Goal: Information Seeking & Learning: Check status

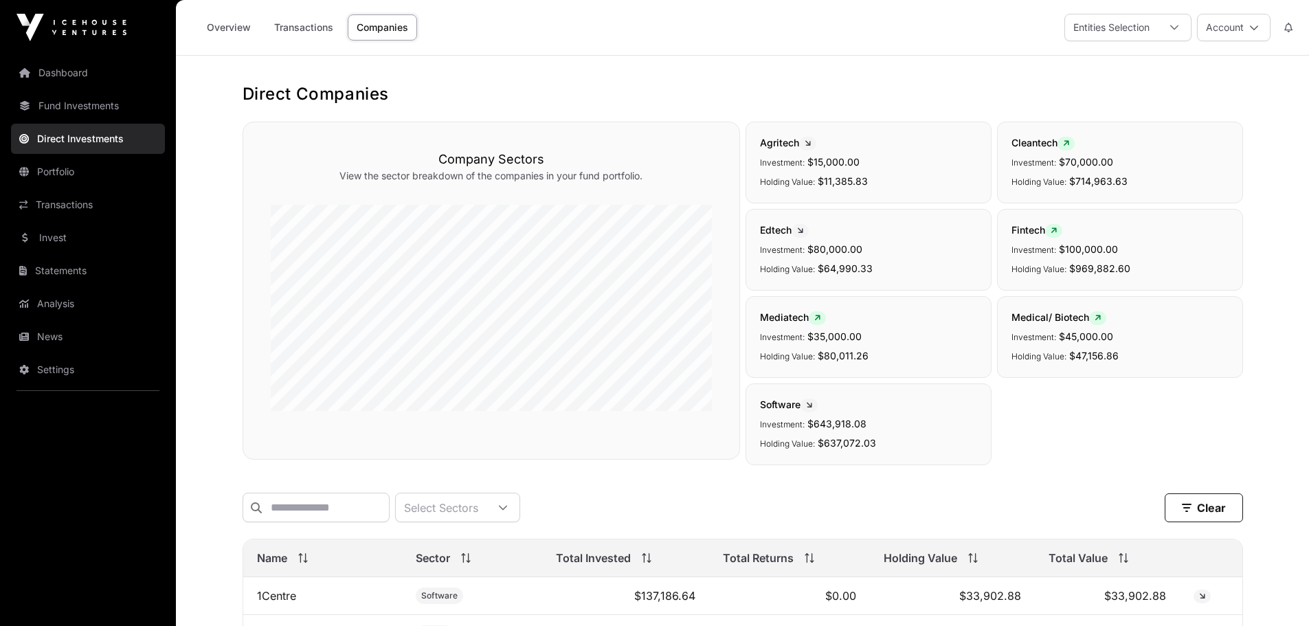
click at [74, 102] on link "Fund Investments" at bounding box center [88, 106] width 154 height 30
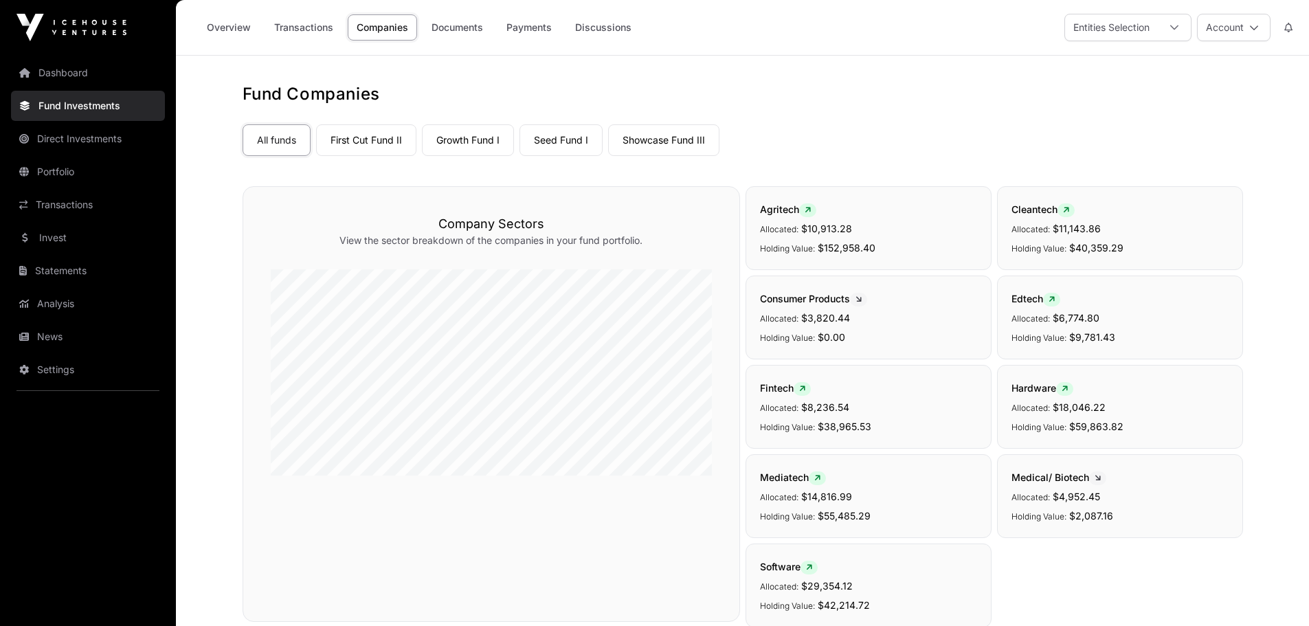
click at [72, 138] on link "Direct Investments" at bounding box center [88, 139] width 154 height 30
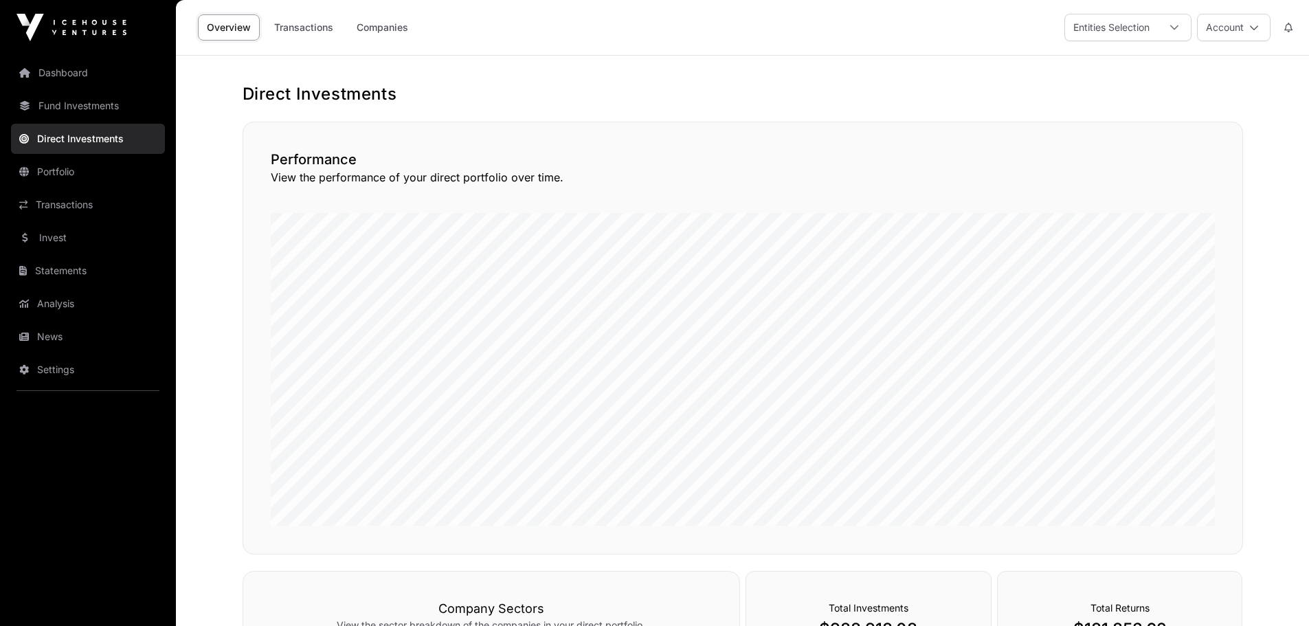
click at [376, 25] on link "Companies" at bounding box center [382, 27] width 69 height 26
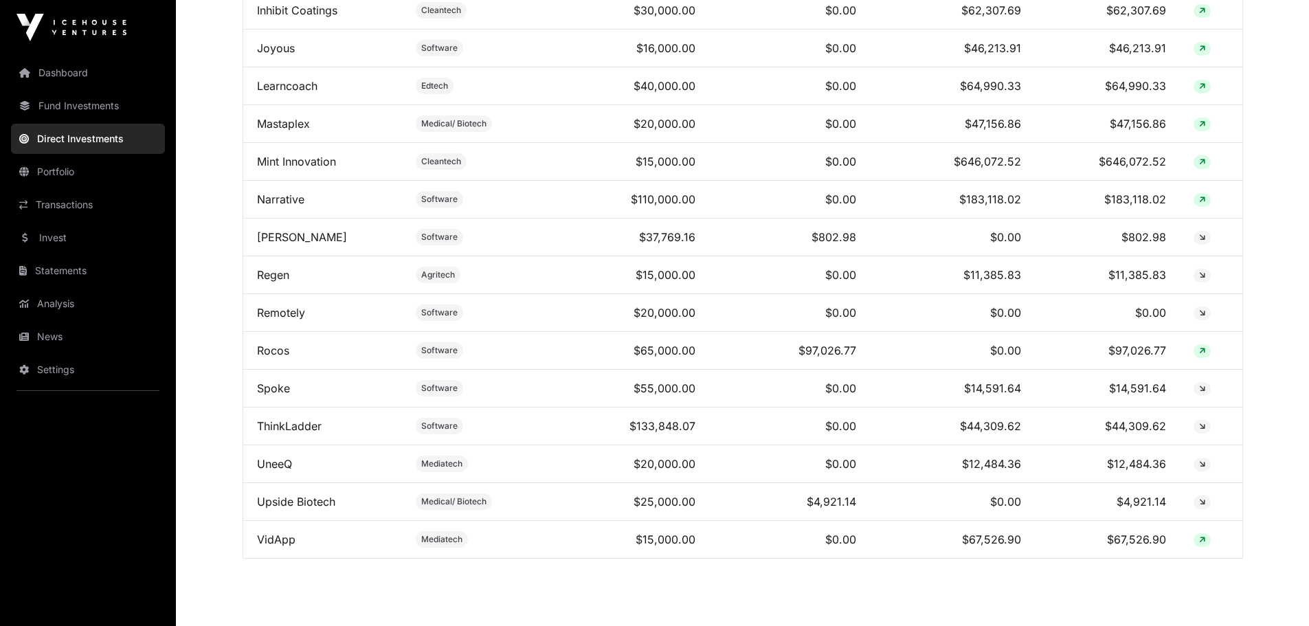
scroll to position [808, 0]
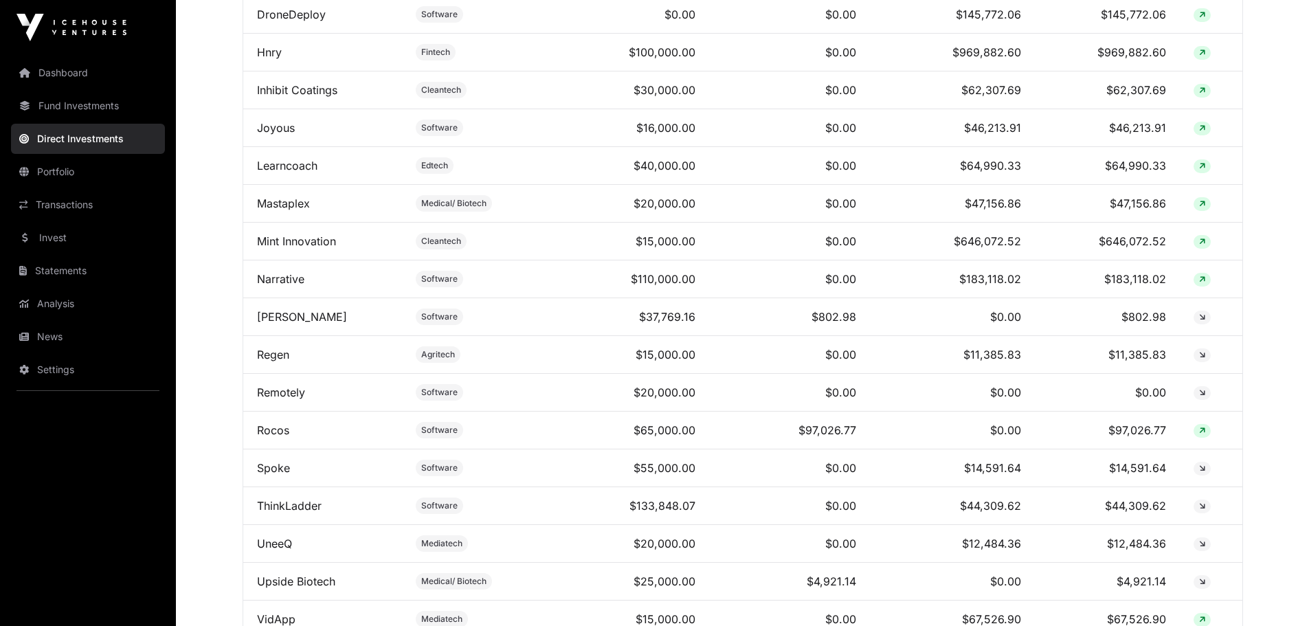
click at [309, 248] on link "Mint Innovation" at bounding box center [296, 241] width 79 height 14
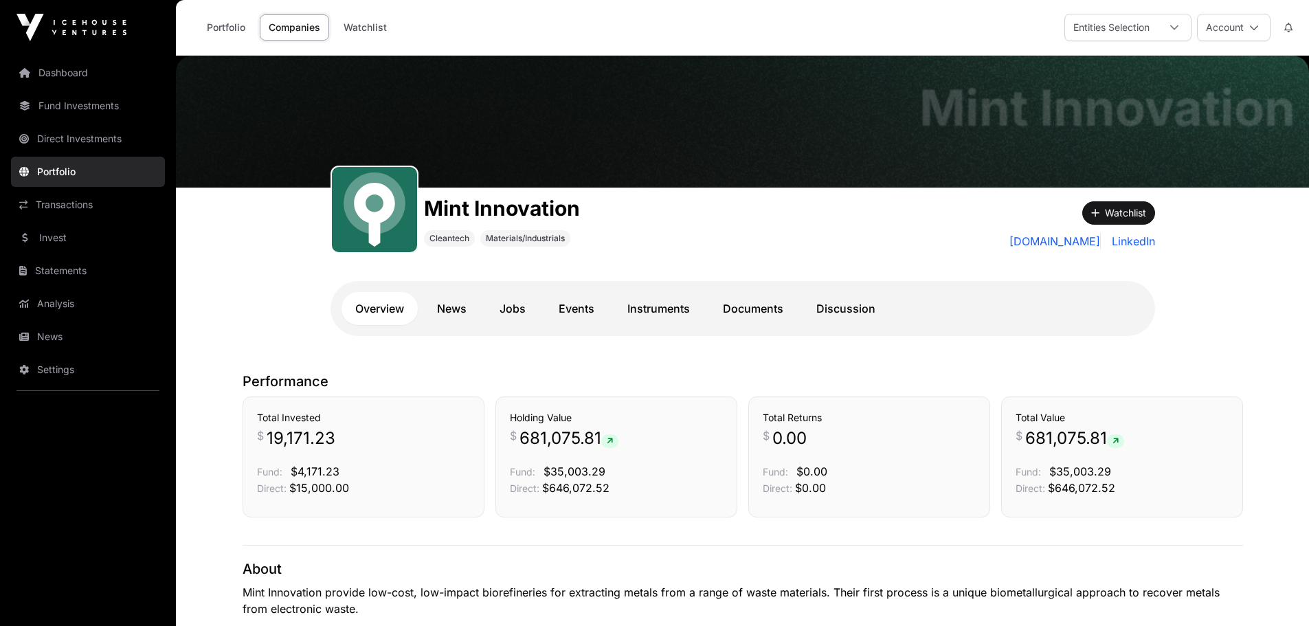
click at [747, 310] on link "Documents" at bounding box center [753, 308] width 88 height 33
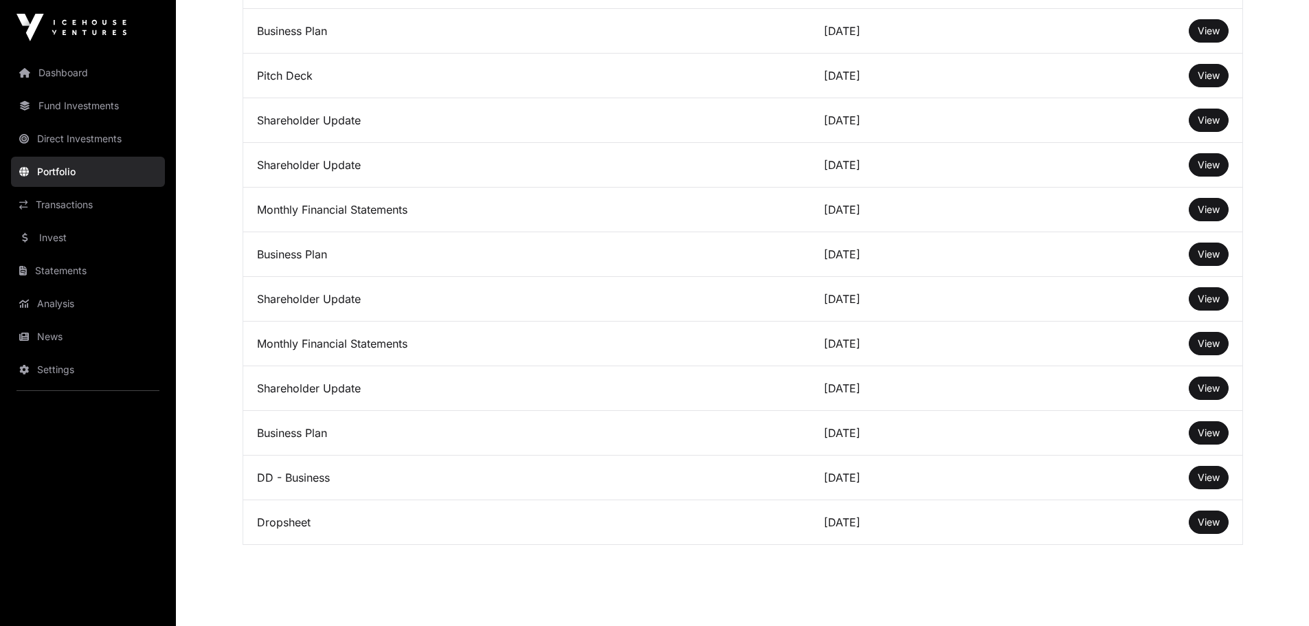
scroll to position [3778, 0]
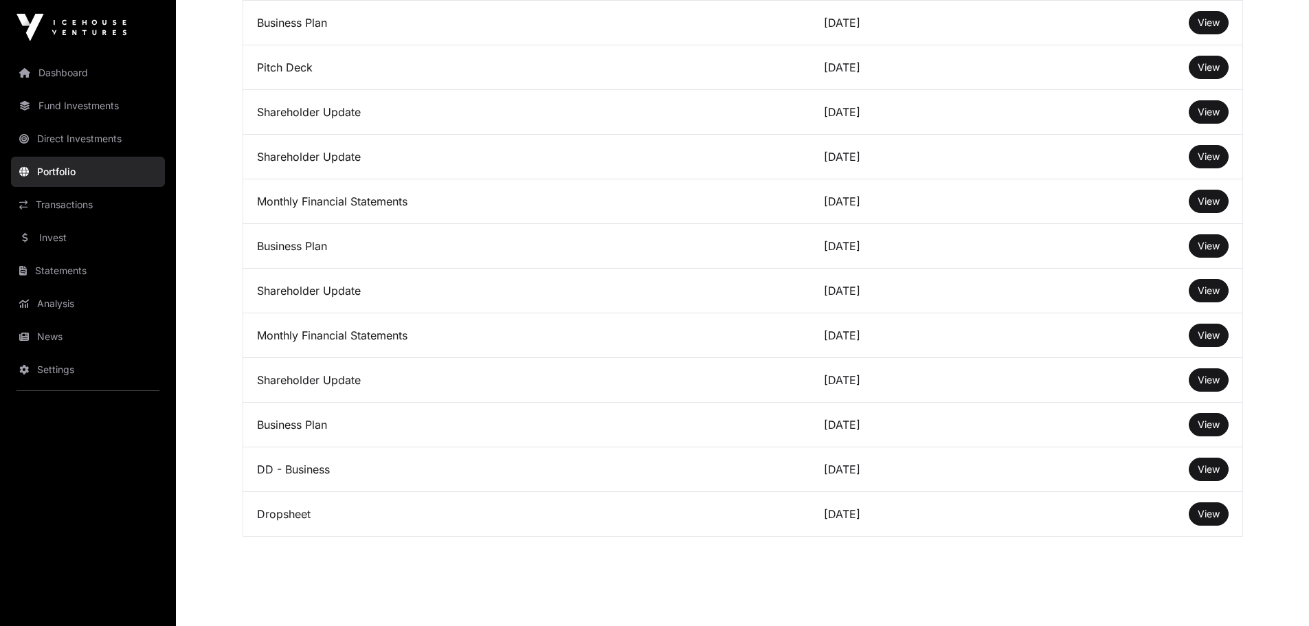
click at [1201, 519] on span "View" at bounding box center [1208, 514] width 22 height 12
drag, startPoint x: 607, startPoint y: 99, endPoint x: 603, endPoint y: 105, distance: 7.4
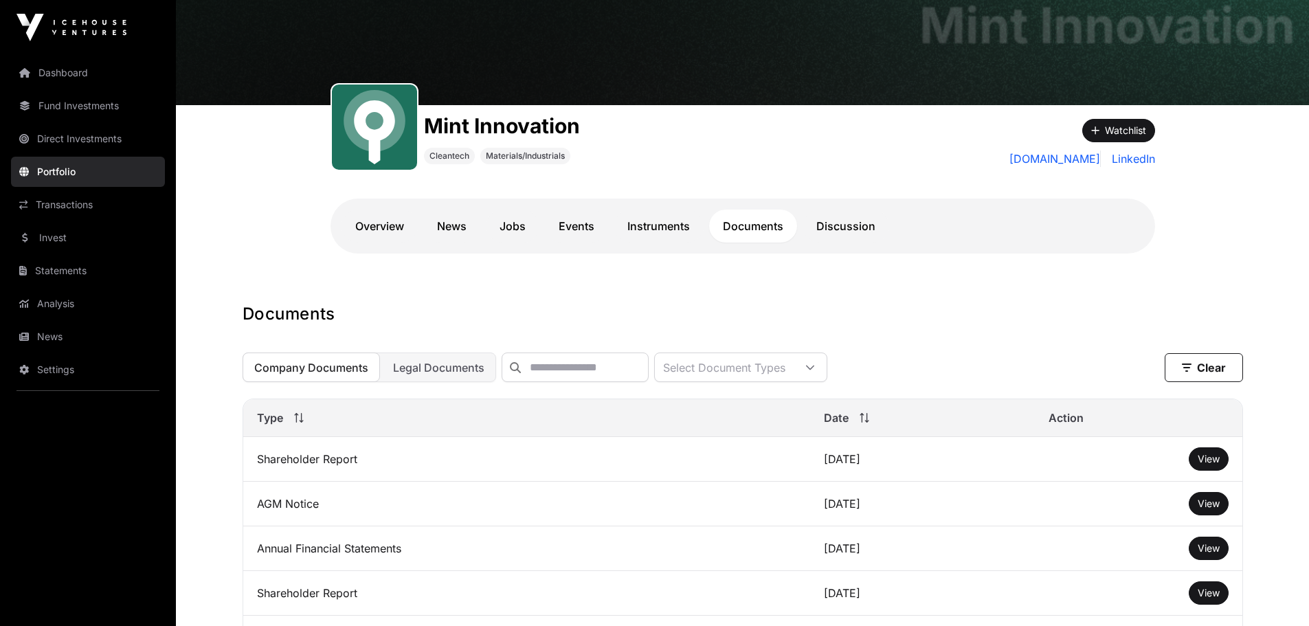
scroll to position [0, 0]
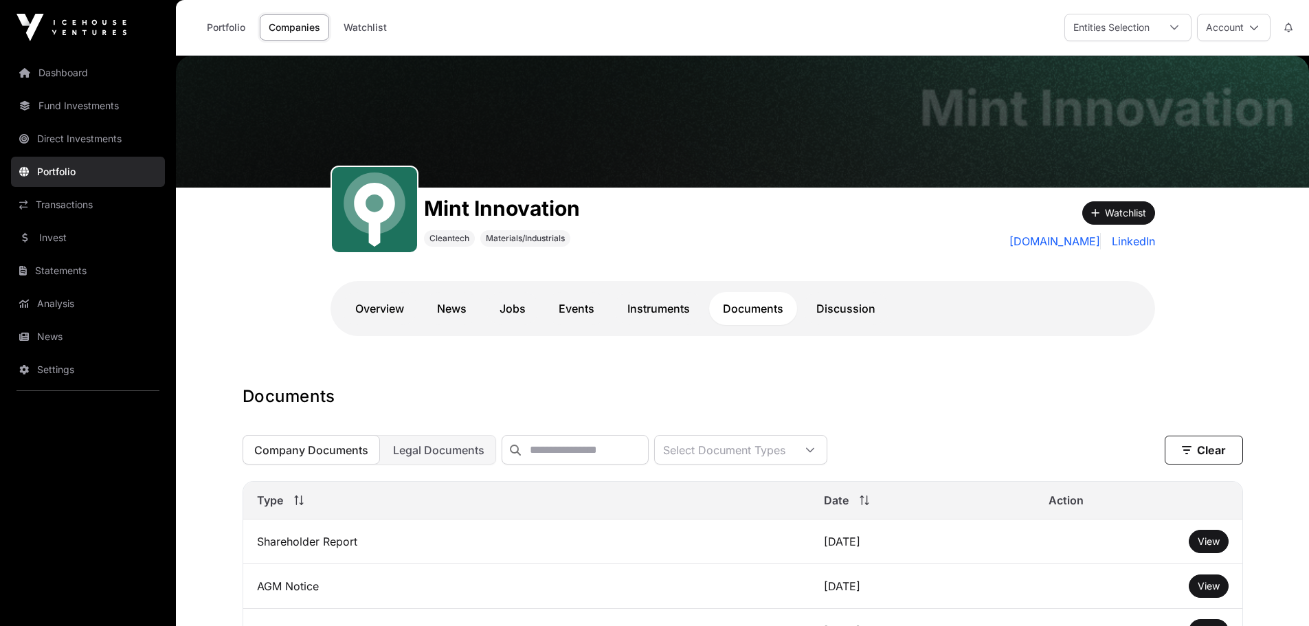
click at [327, 455] on span "Company Documents" at bounding box center [311, 450] width 114 height 14
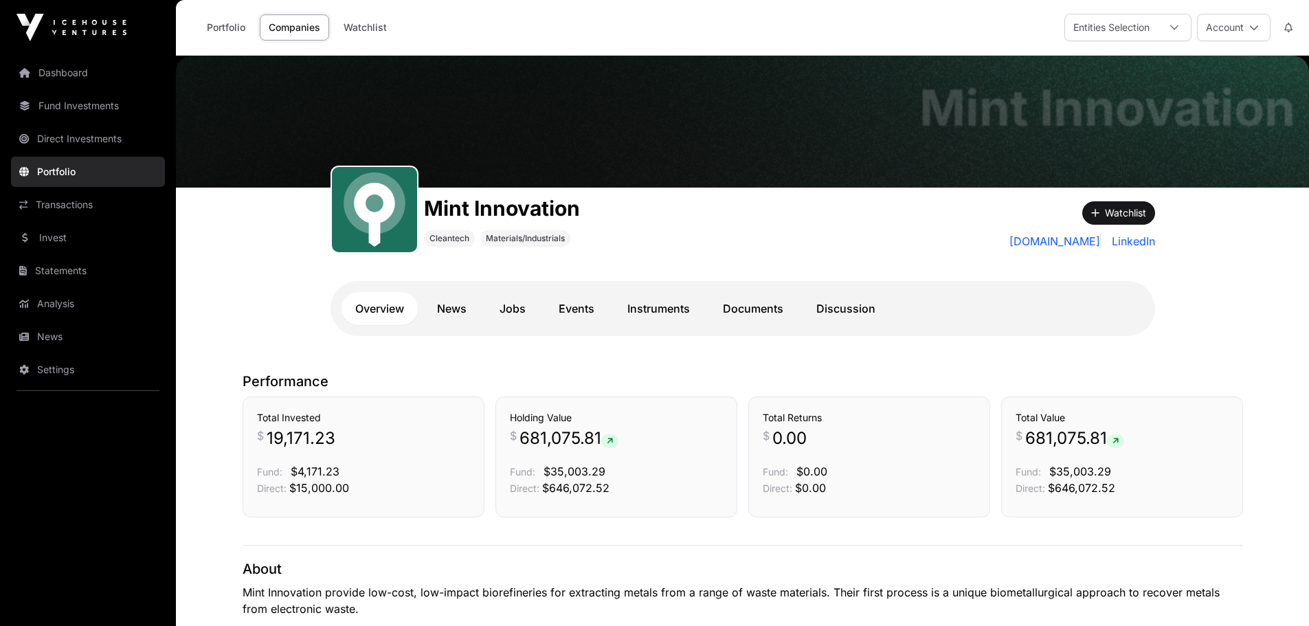
click at [241, 275] on div "Mint Innovation Mint Innovation Cleantech Materials/Industrials Watchlist [DOMA…" at bounding box center [742, 207] width 1133 height 302
click at [652, 310] on link "Instruments" at bounding box center [658, 308] width 90 height 33
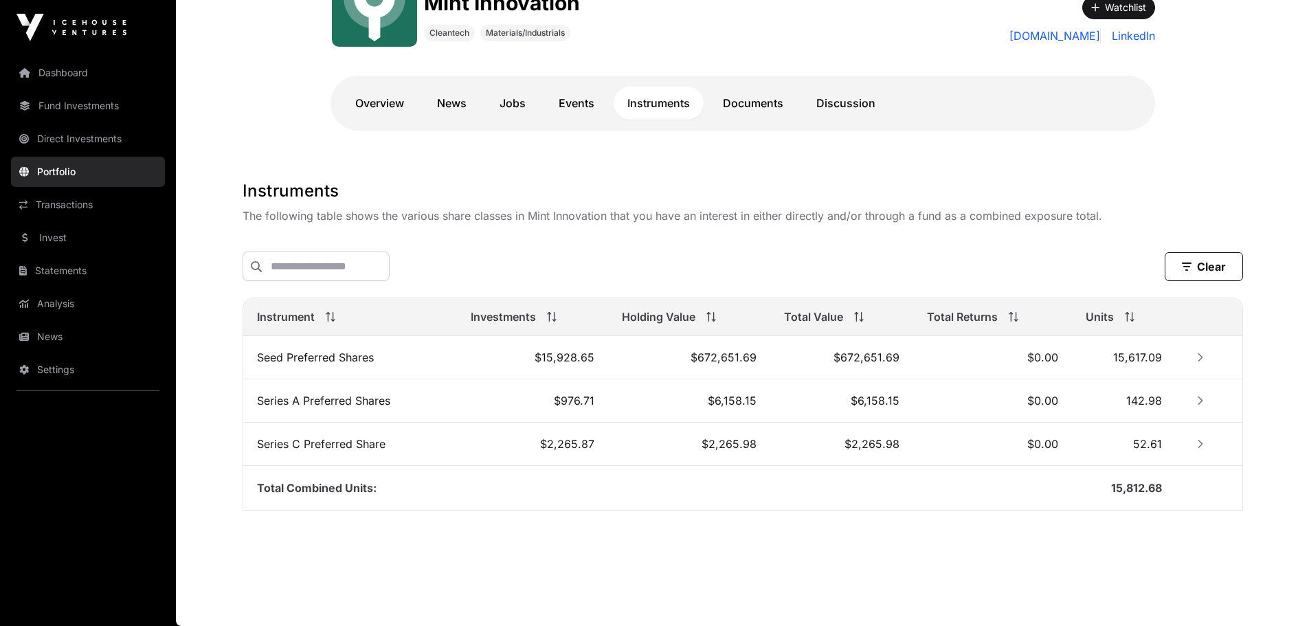
scroll to position [207, 0]
click at [73, 108] on link "Fund Investments" at bounding box center [88, 106] width 154 height 30
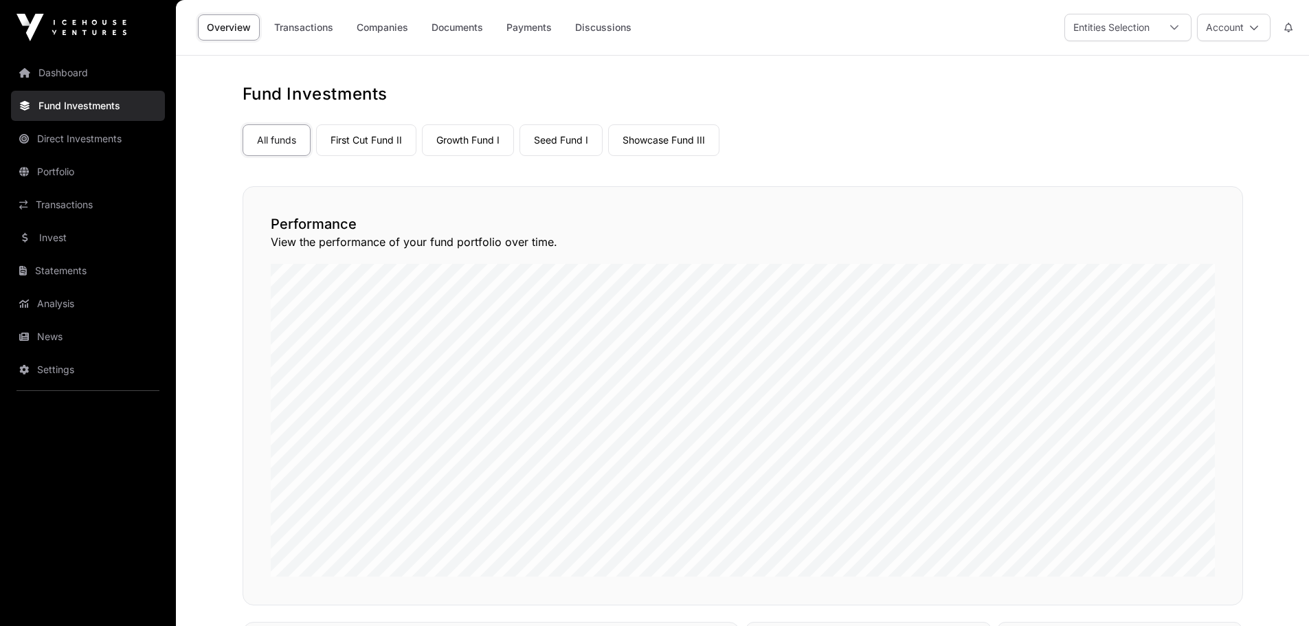
click at [365, 27] on link "Companies" at bounding box center [382, 27] width 69 height 26
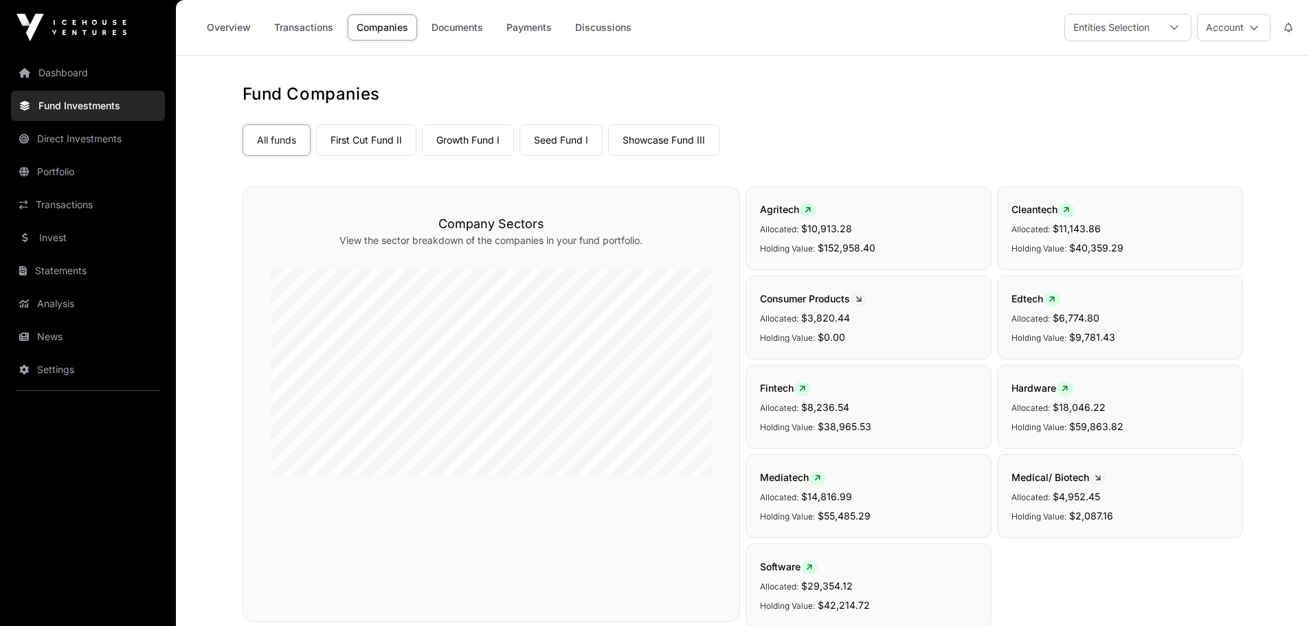
click at [376, 142] on link "First Cut Fund II" at bounding box center [366, 140] width 100 height 32
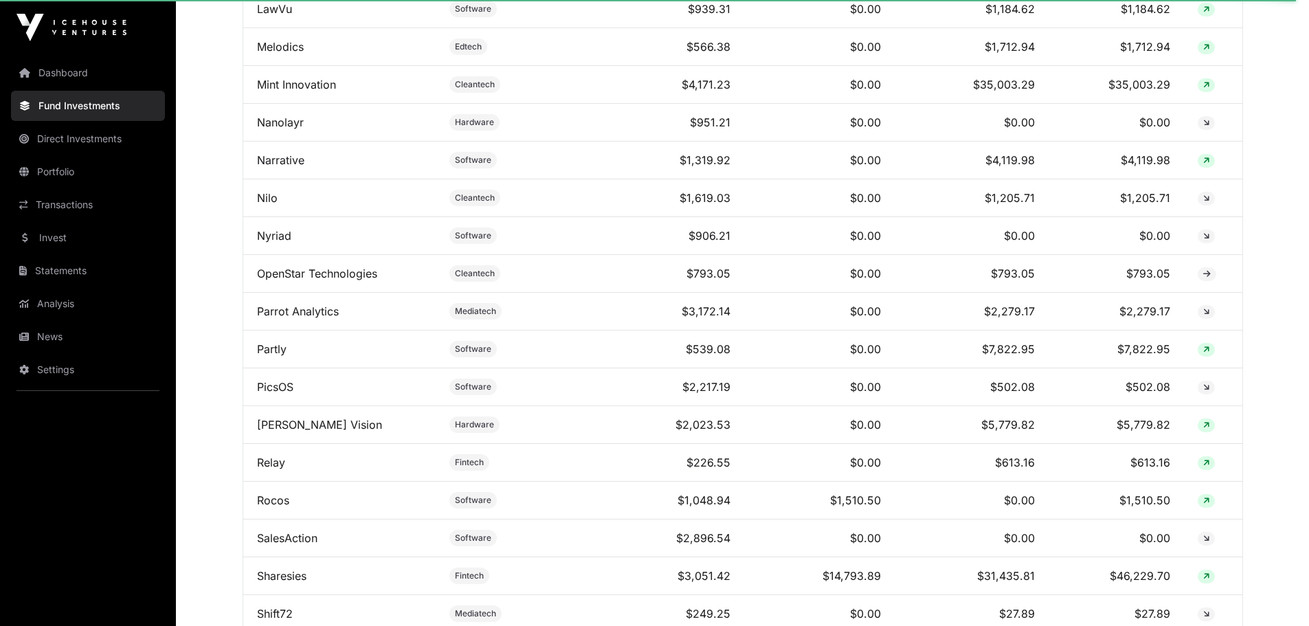
scroll to position [2026, 0]
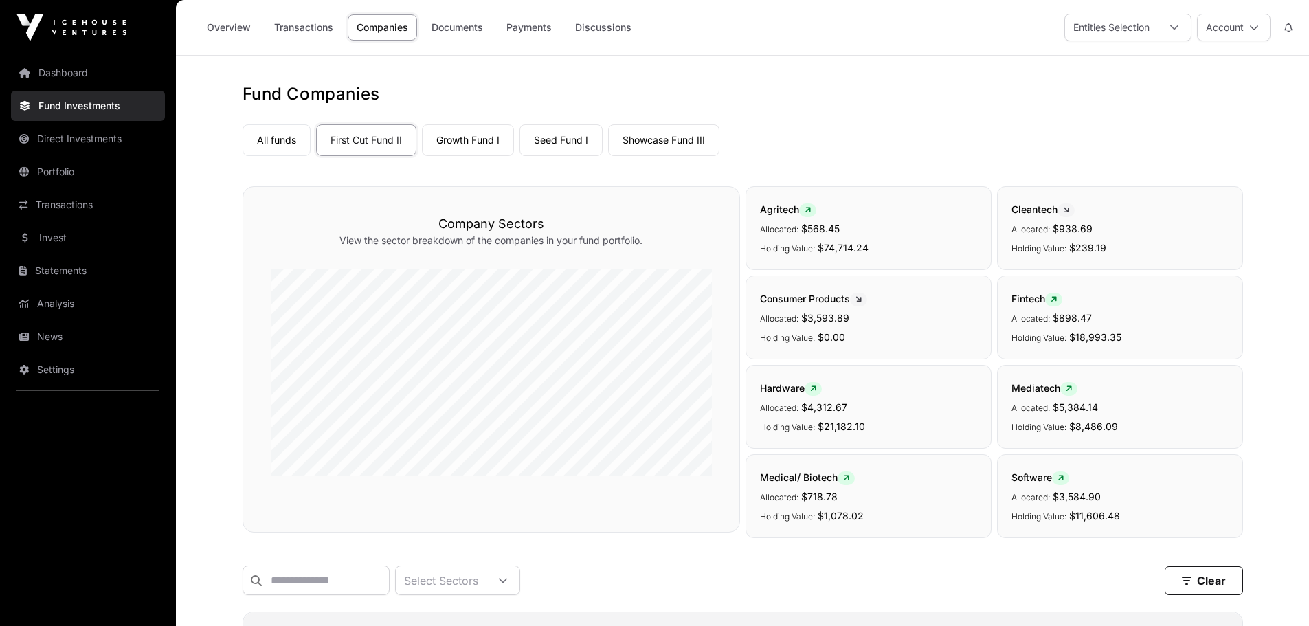
click at [463, 141] on link "Growth Fund I" at bounding box center [468, 140] width 92 height 32
click at [564, 142] on link "Seed Fund I" at bounding box center [560, 140] width 83 height 32
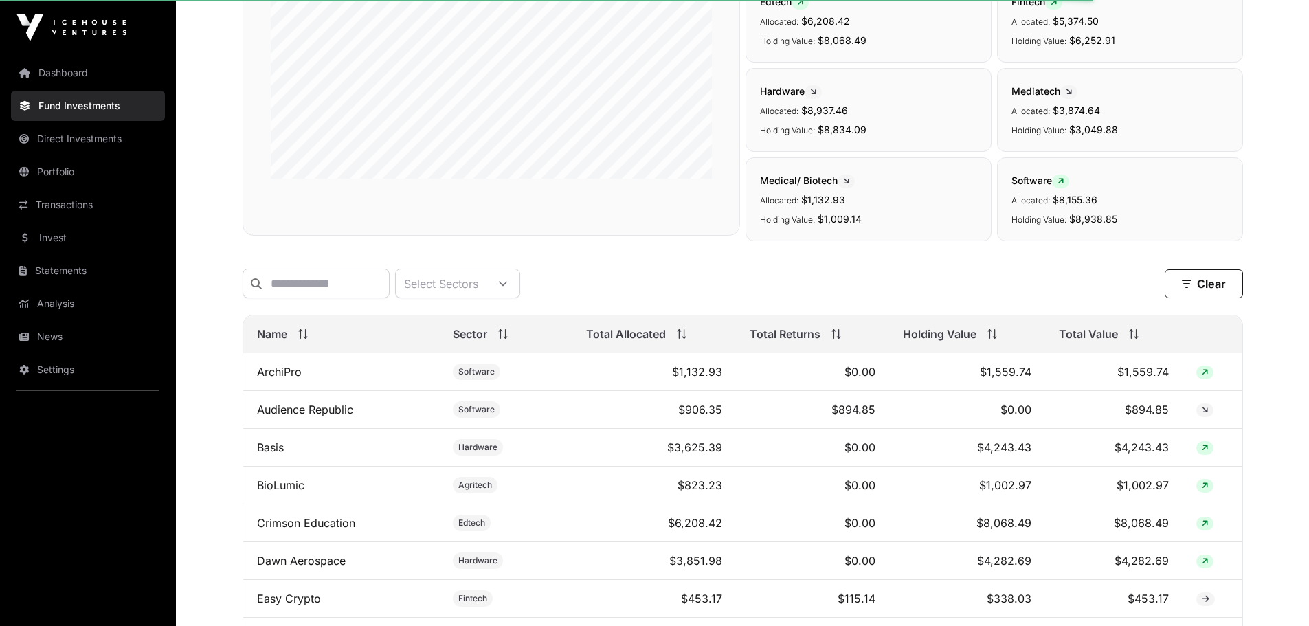
scroll to position [343, 0]
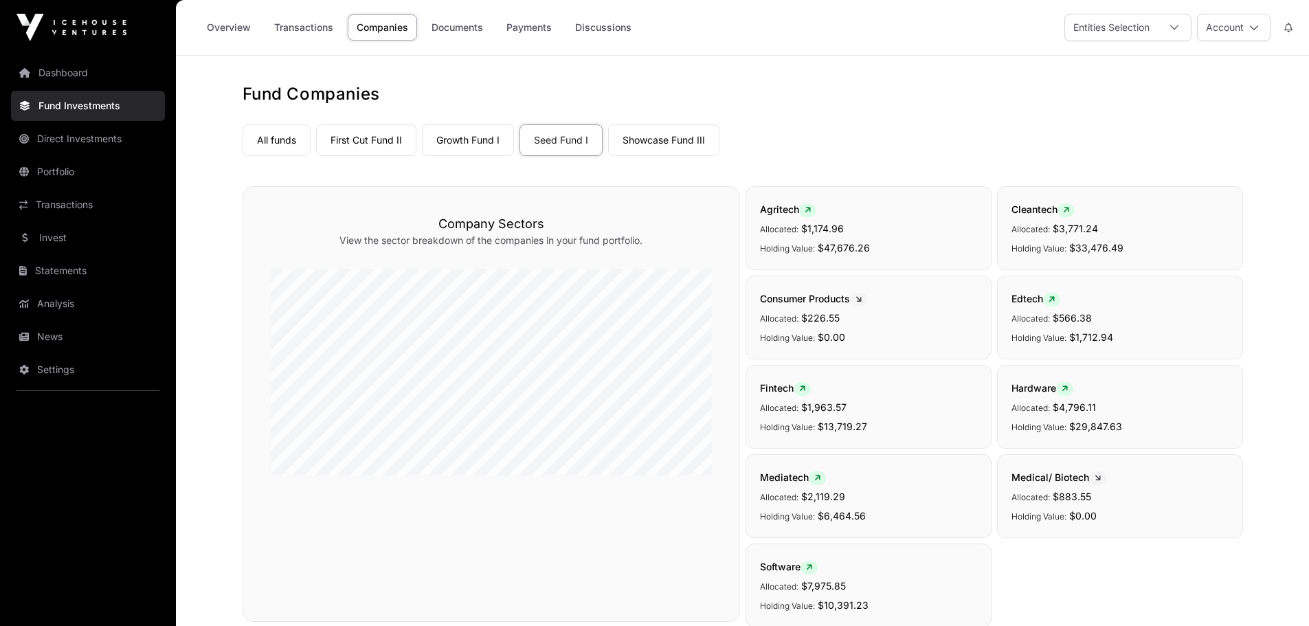
click at [663, 142] on link "Showcase Fund III" at bounding box center [663, 140] width 111 height 32
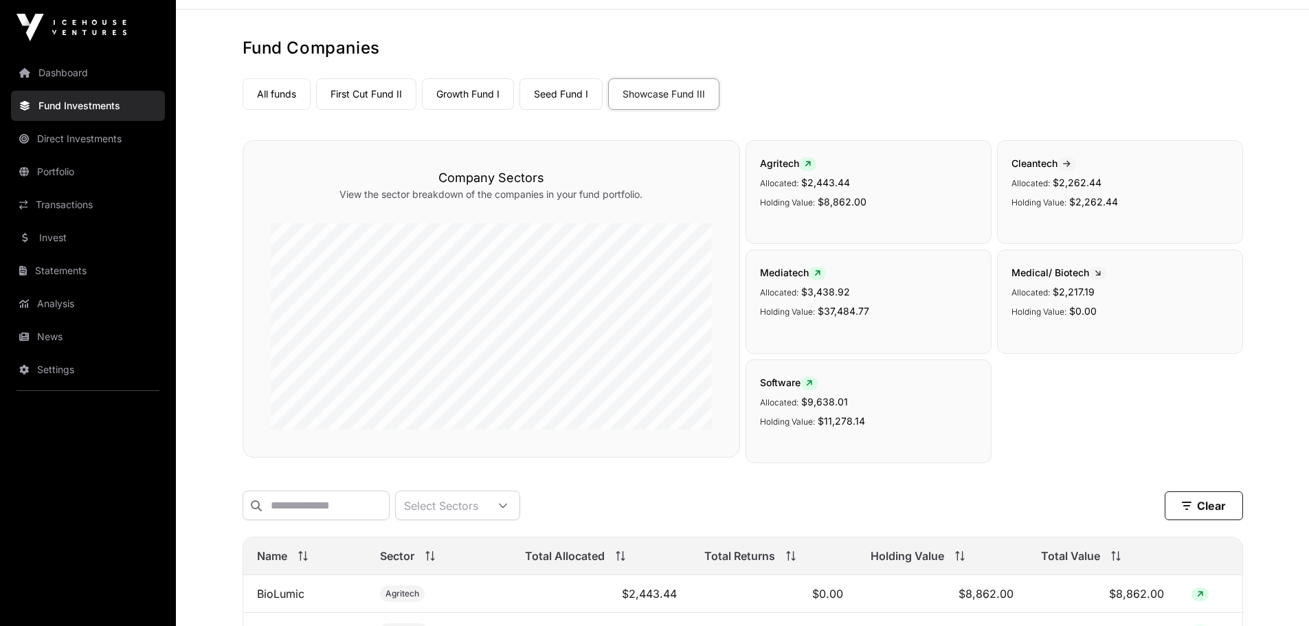
scroll to position [45, 0]
click at [555, 93] on link "Seed Fund I" at bounding box center [560, 96] width 83 height 32
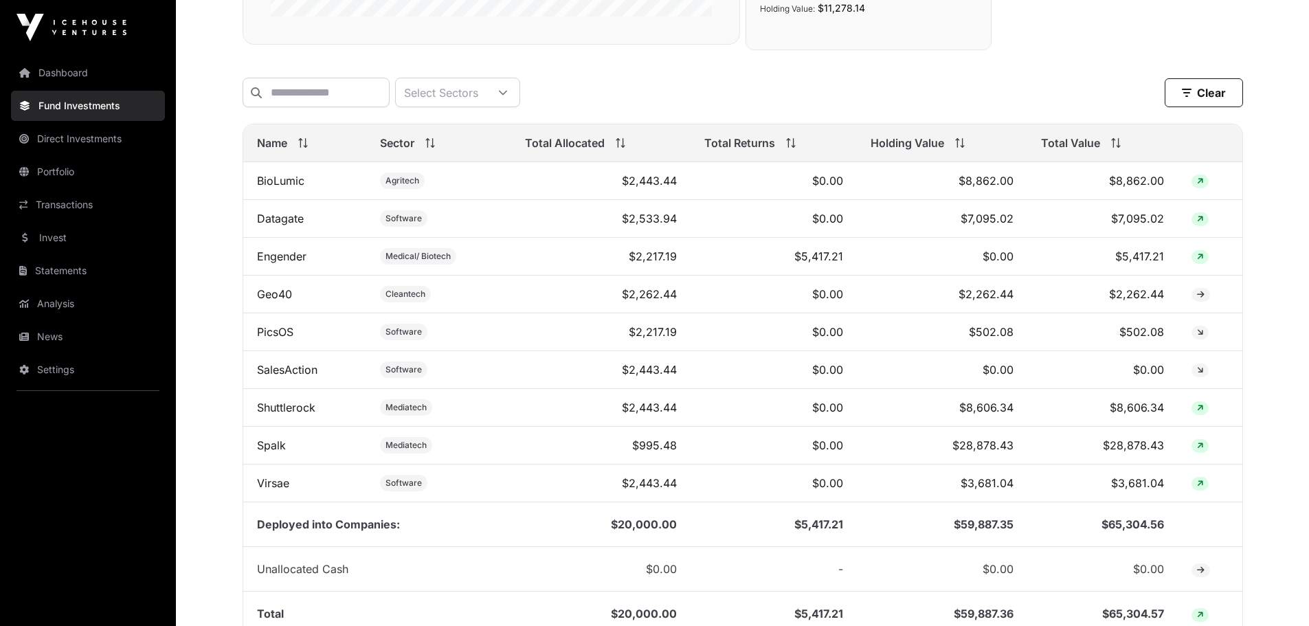
scroll to position [457, 0]
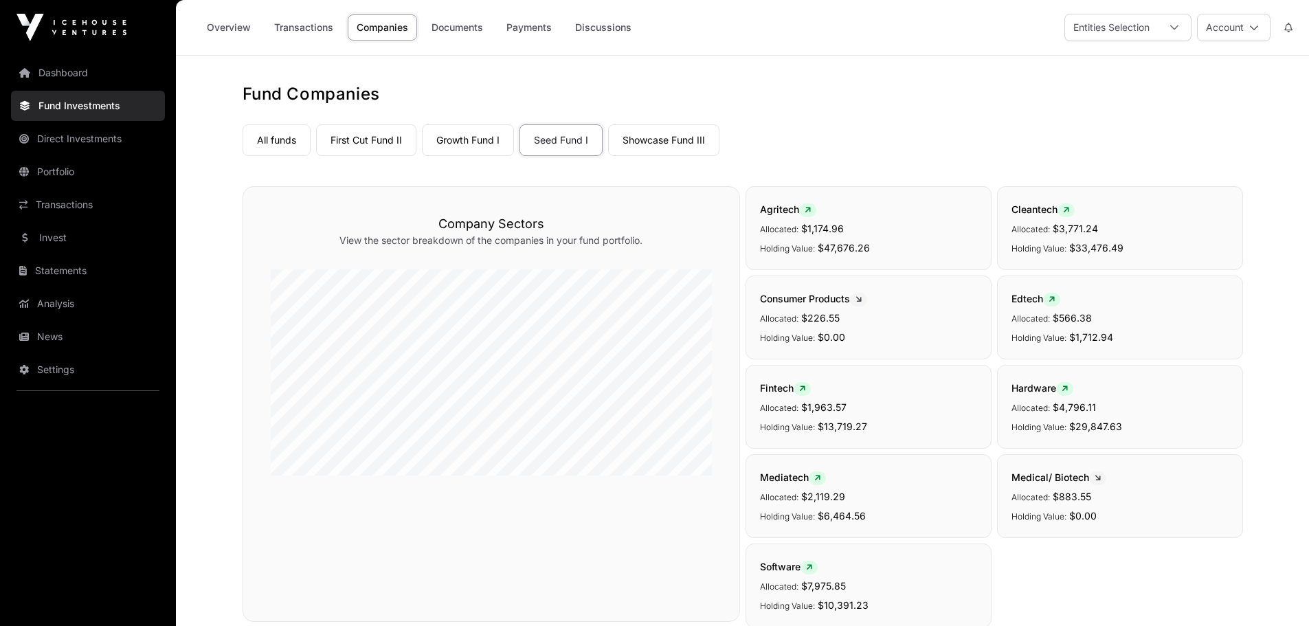
click at [462, 141] on link "Growth Fund I" at bounding box center [468, 140] width 92 height 32
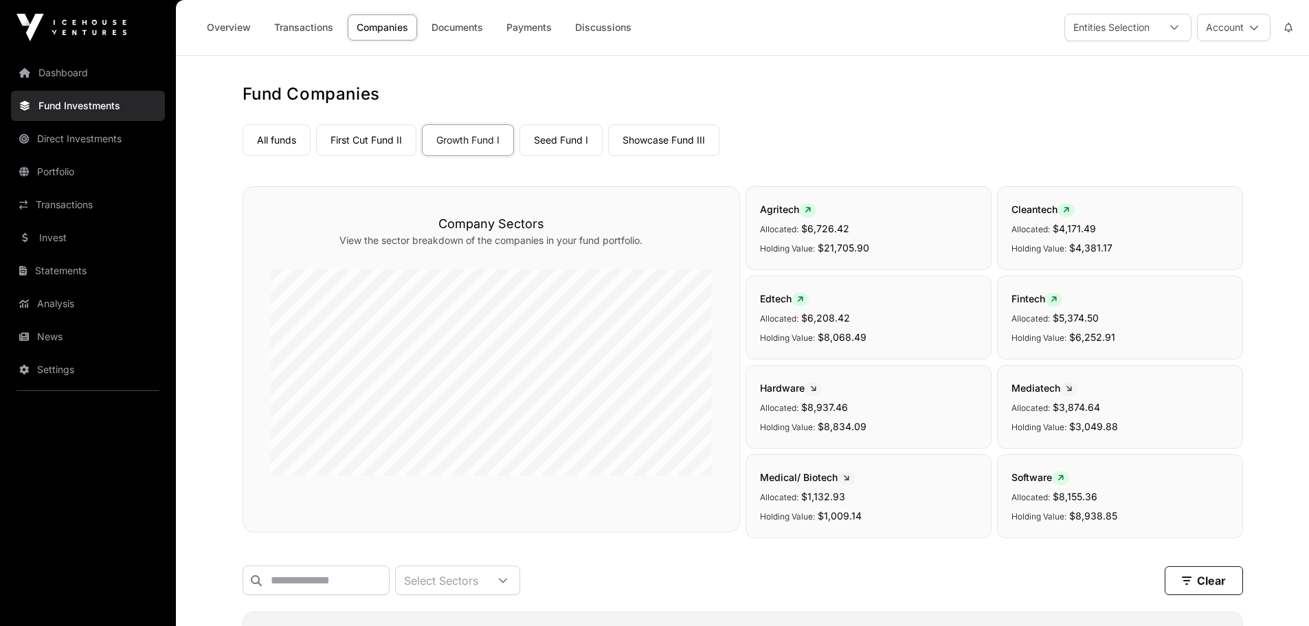
click at [368, 139] on link "First Cut Fund II" at bounding box center [366, 140] width 100 height 32
click at [269, 139] on link "All funds" at bounding box center [276, 140] width 68 height 32
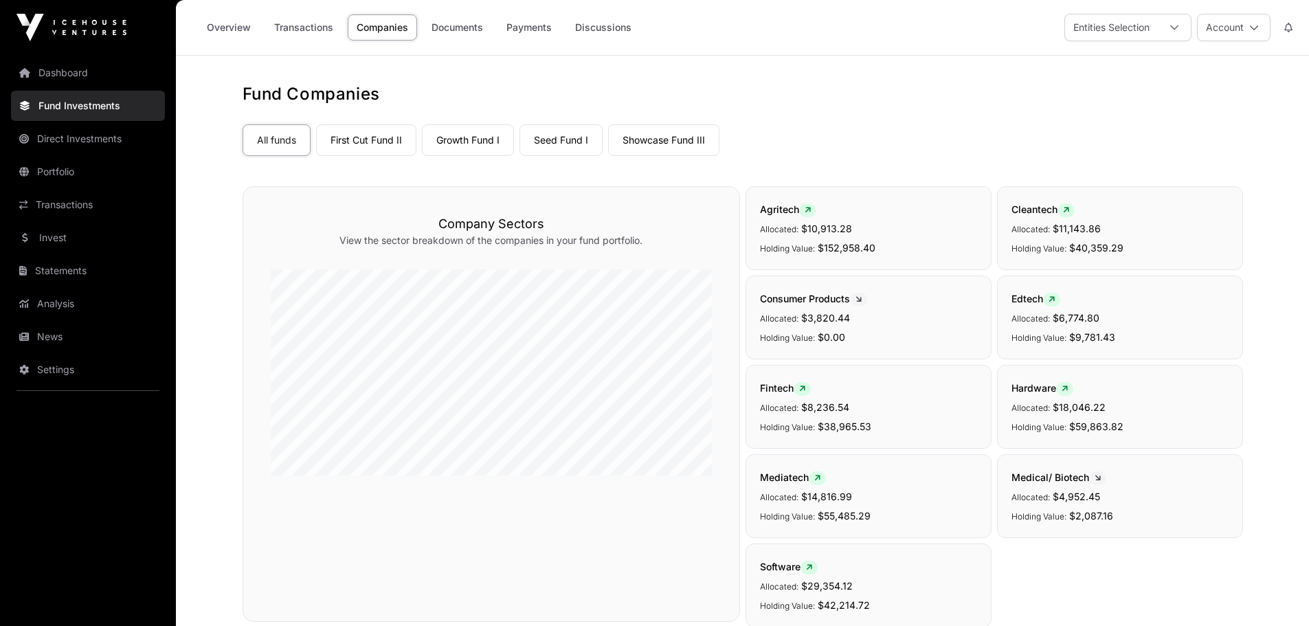
click at [360, 138] on link "First Cut Fund II" at bounding box center [366, 140] width 100 height 32
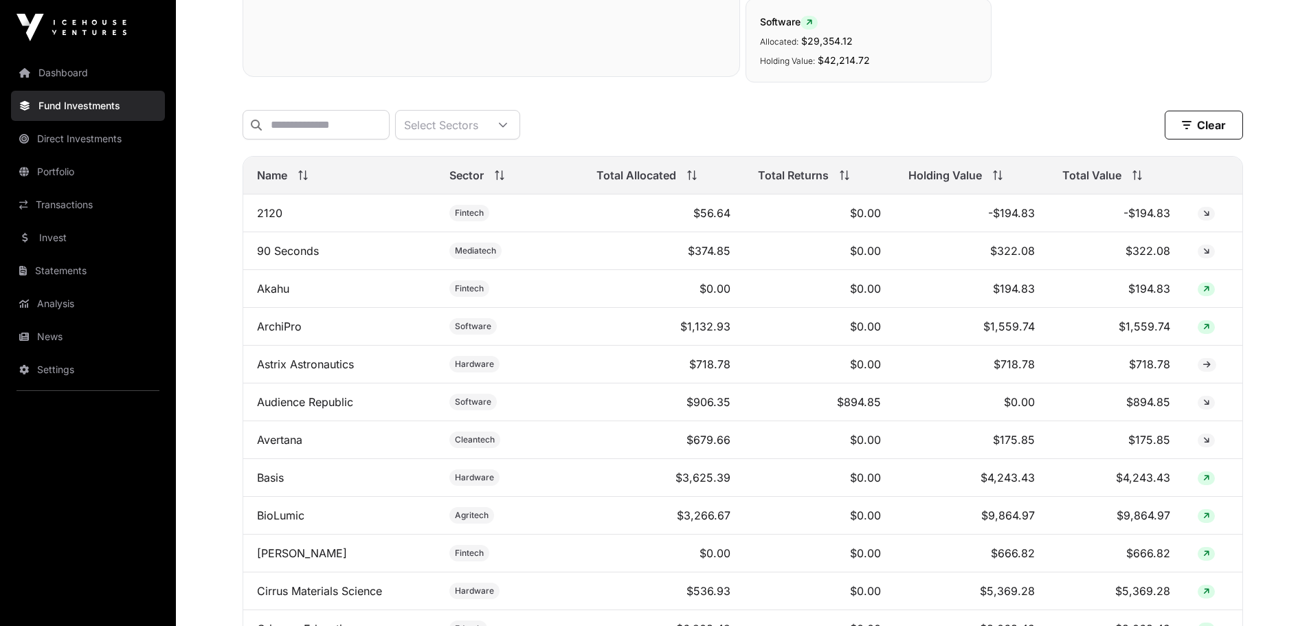
scroll to position [550, 0]
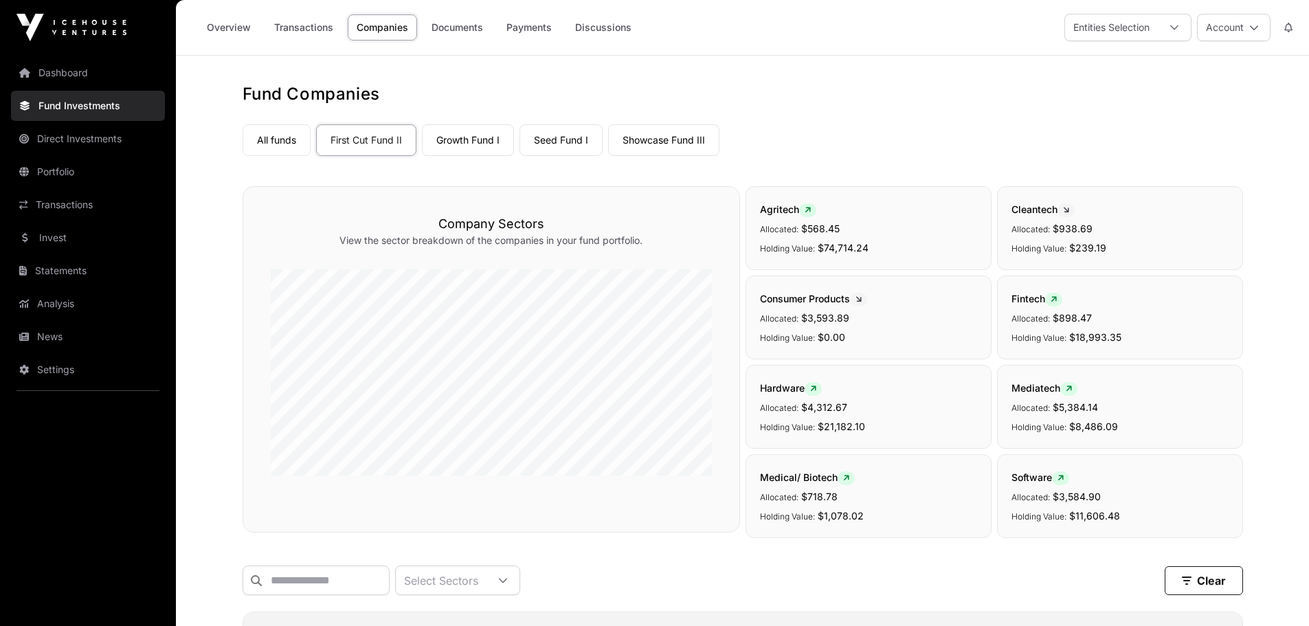
click at [484, 138] on link "Growth Fund I" at bounding box center [468, 140] width 92 height 32
click at [385, 27] on link "Companies" at bounding box center [382, 27] width 69 height 26
click at [458, 137] on link "Growth Fund I" at bounding box center [468, 140] width 92 height 32
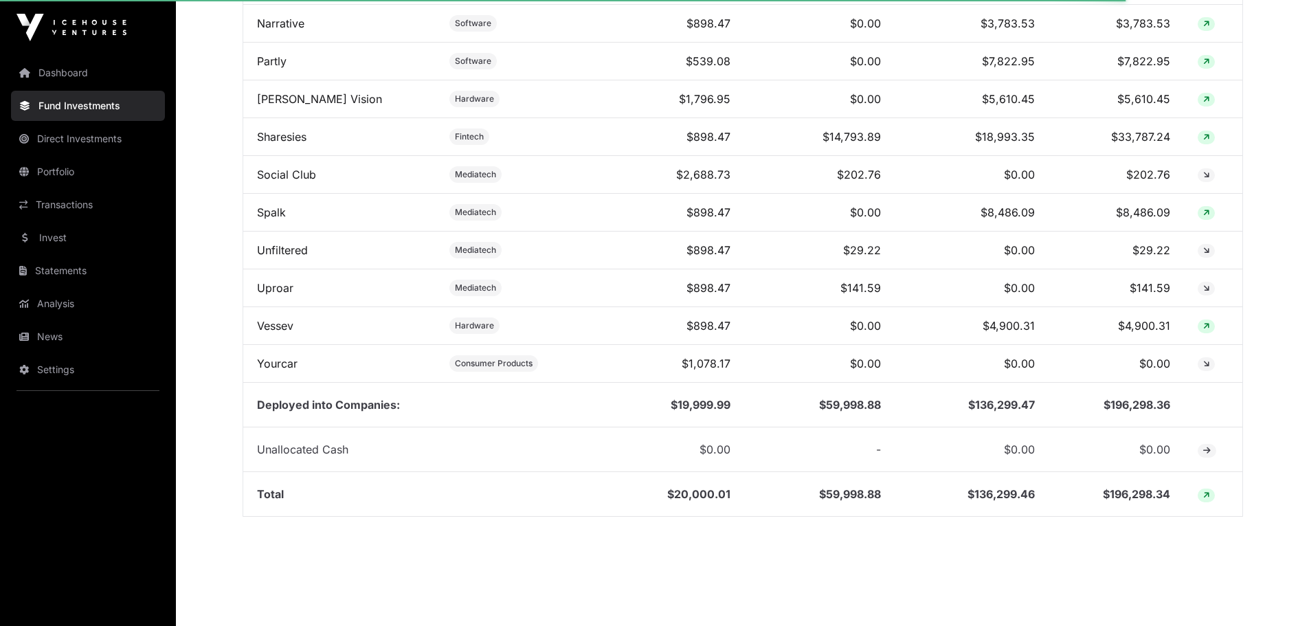
scroll to position [925, 0]
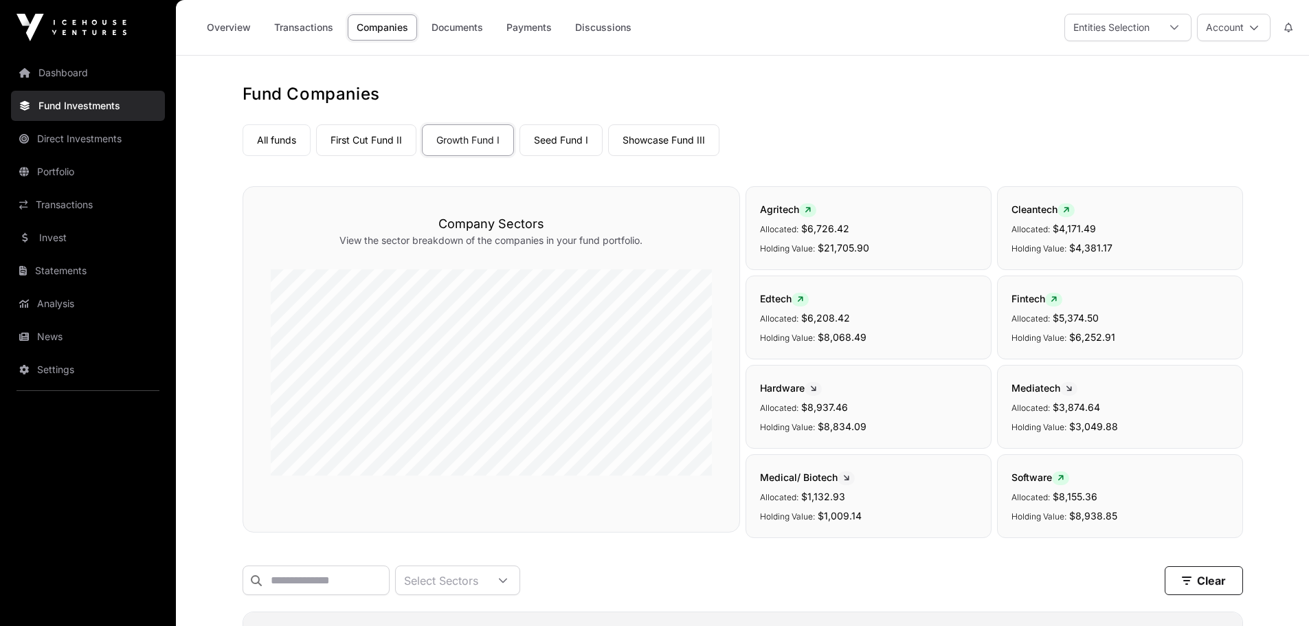
click at [571, 142] on link "Seed Fund I" at bounding box center [560, 140] width 83 height 32
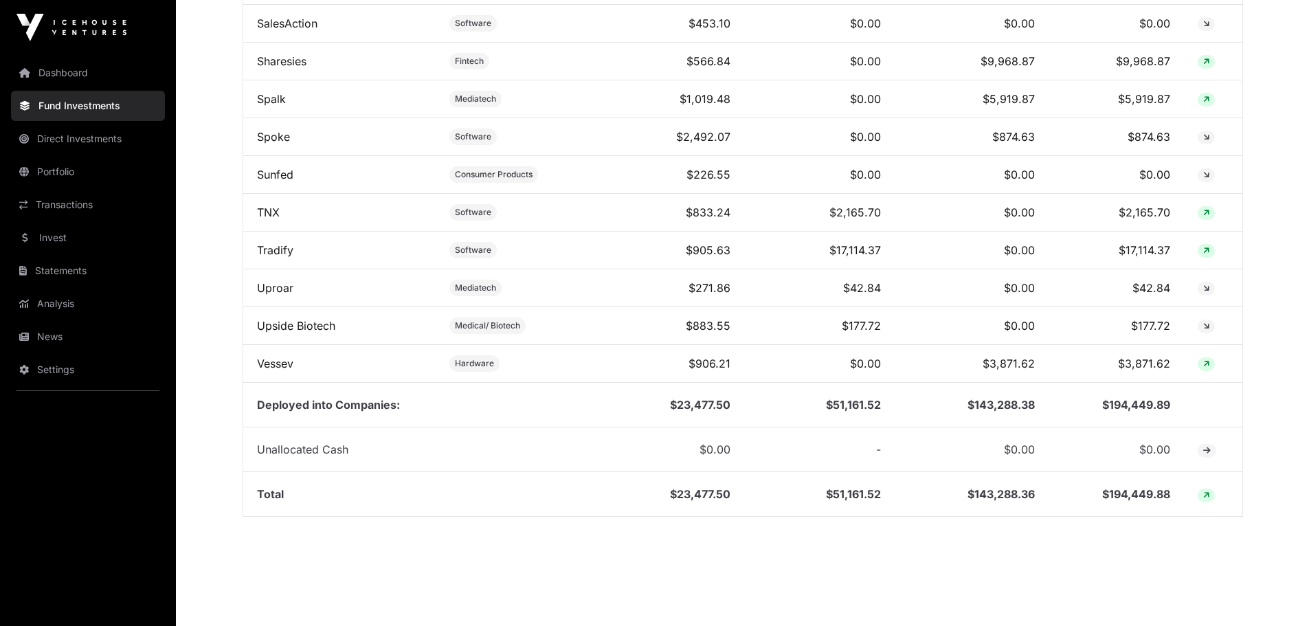
scroll to position [1657, 0]
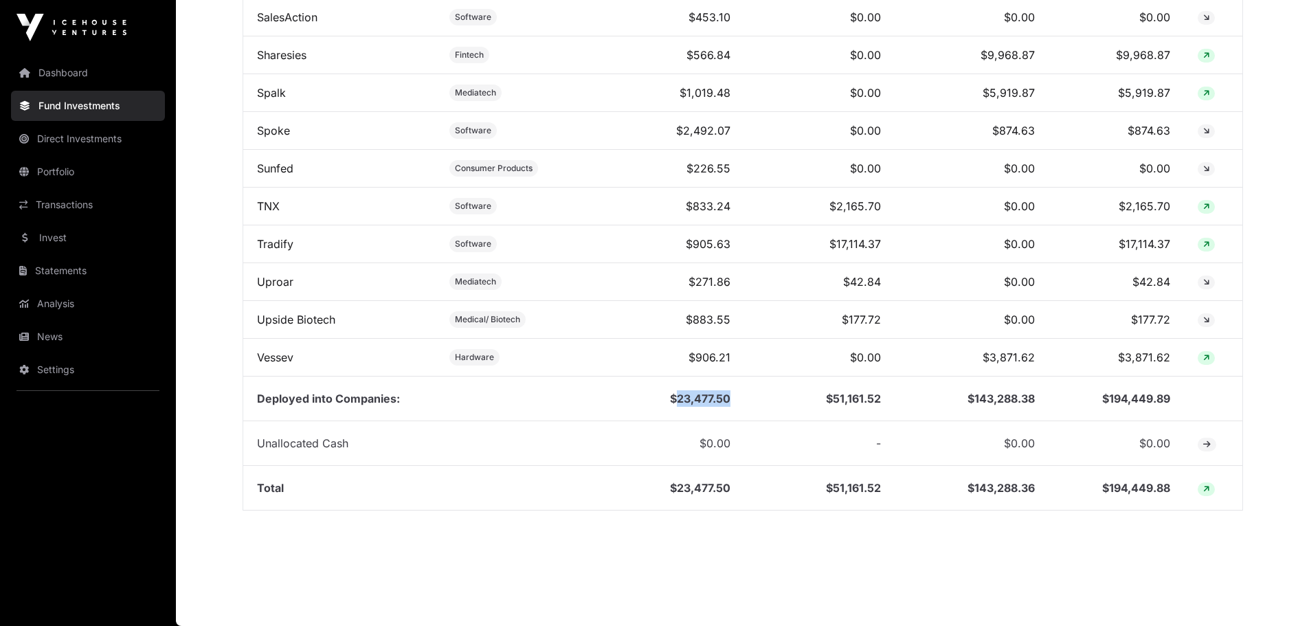
drag, startPoint x: 677, startPoint y: 398, endPoint x: 738, endPoint y: 398, distance: 61.1
click at [738, 398] on td "$23,477.50" at bounding box center [663, 398] width 161 height 45
copy td "23,477.50"
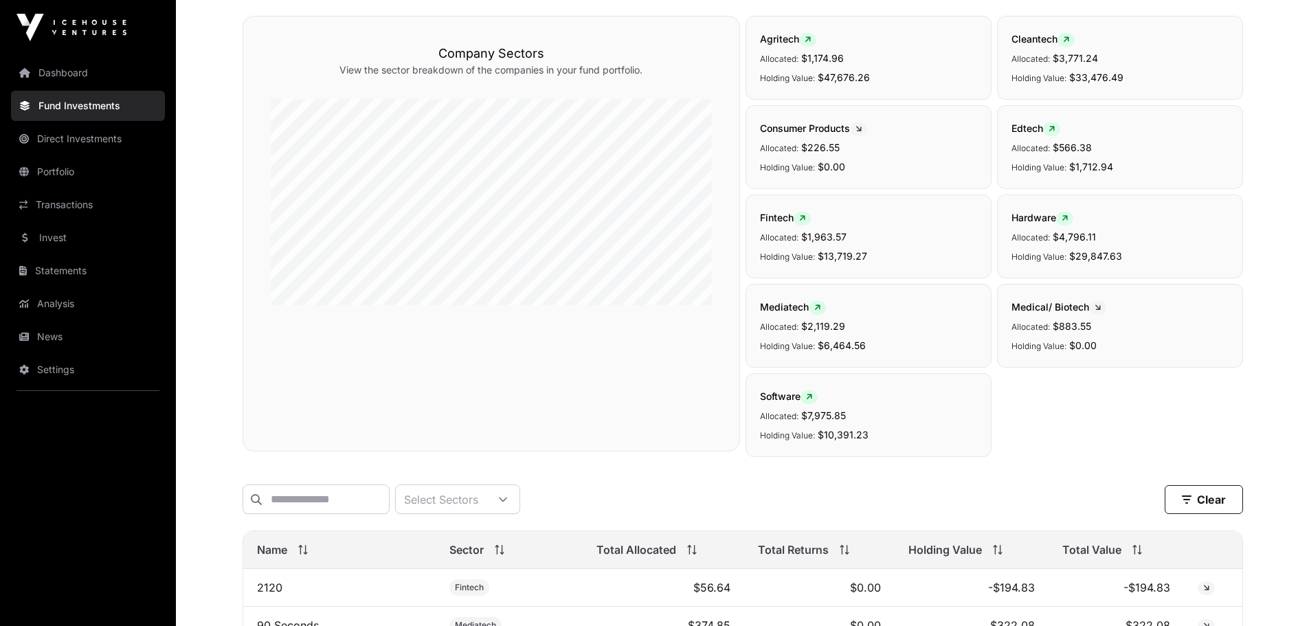
scroll to position [0, 0]
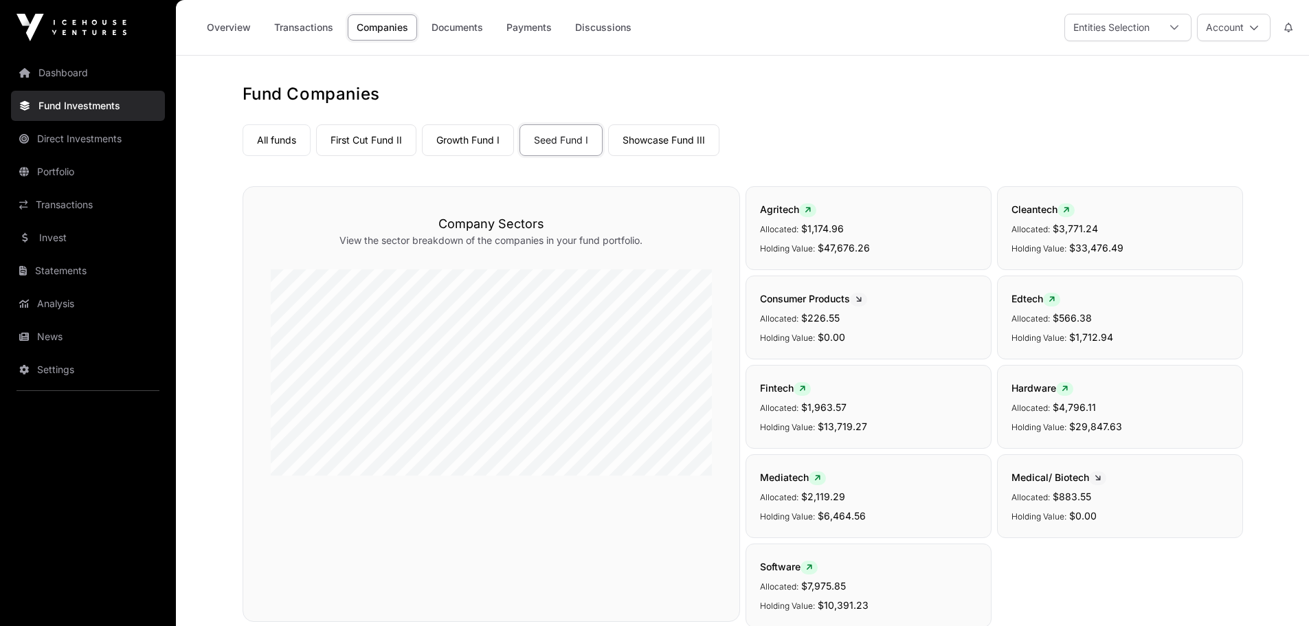
click at [662, 137] on link "Showcase Fund III" at bounding box center [663, 140] width 111 height 32
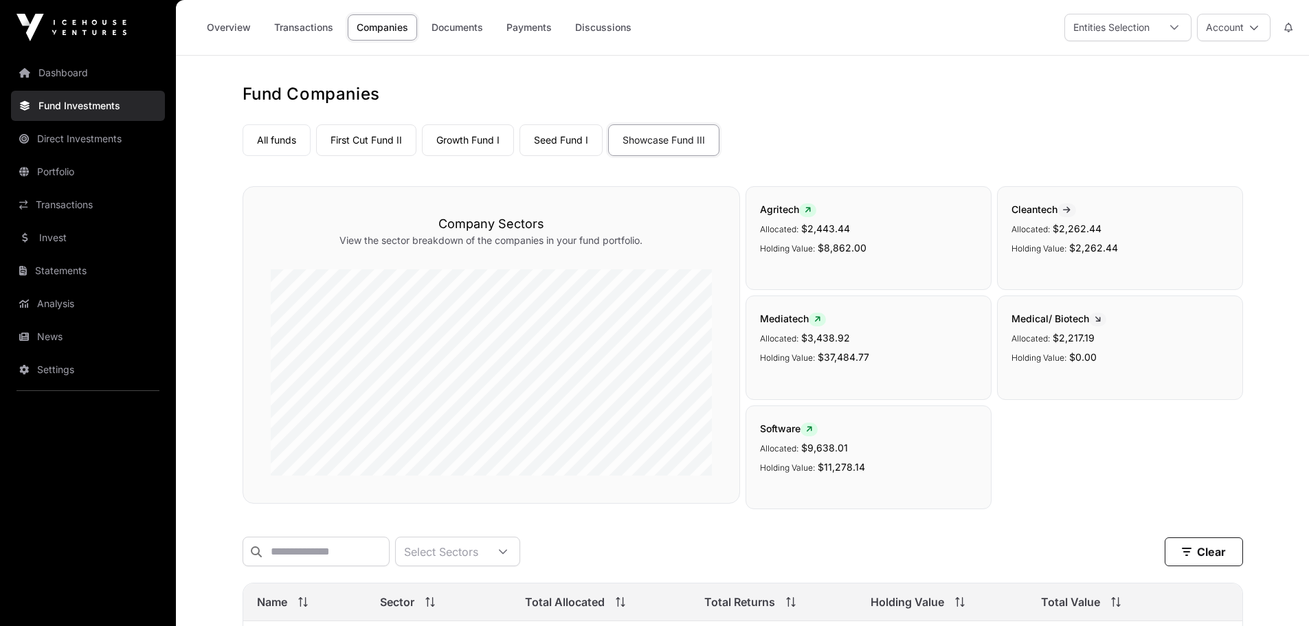
click at [561, 140] on link "Seed Fund I" at bounding box center [560, 140] width 83 height 32
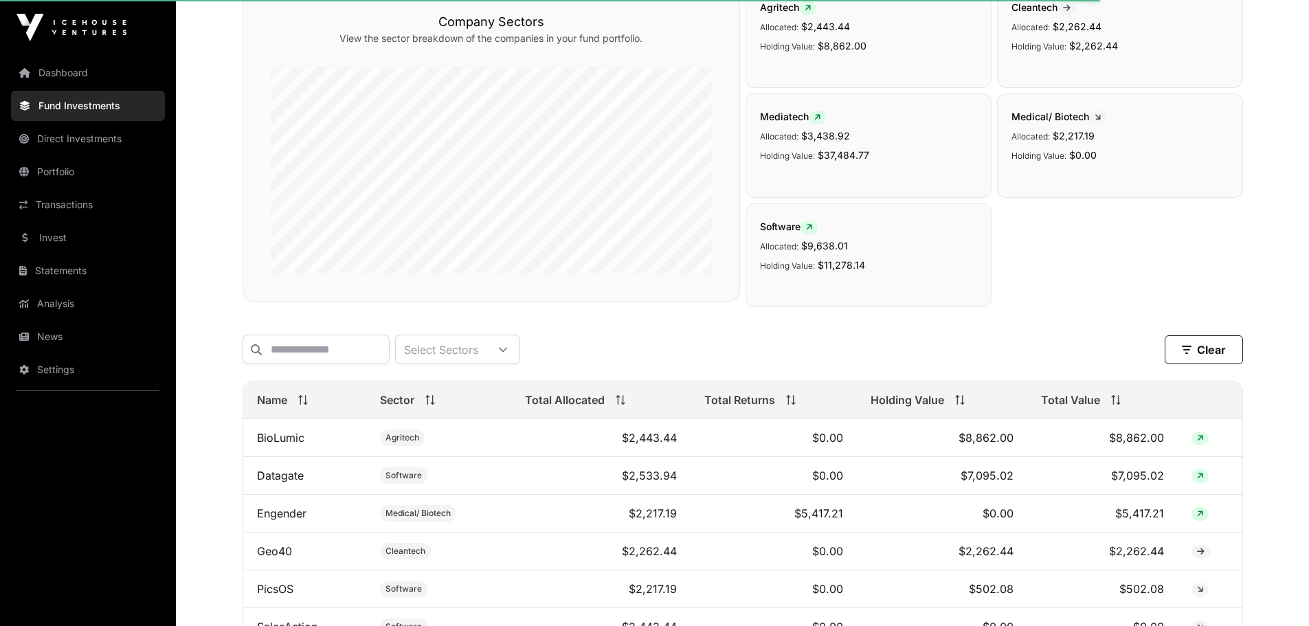
scroll to position [275, 0]
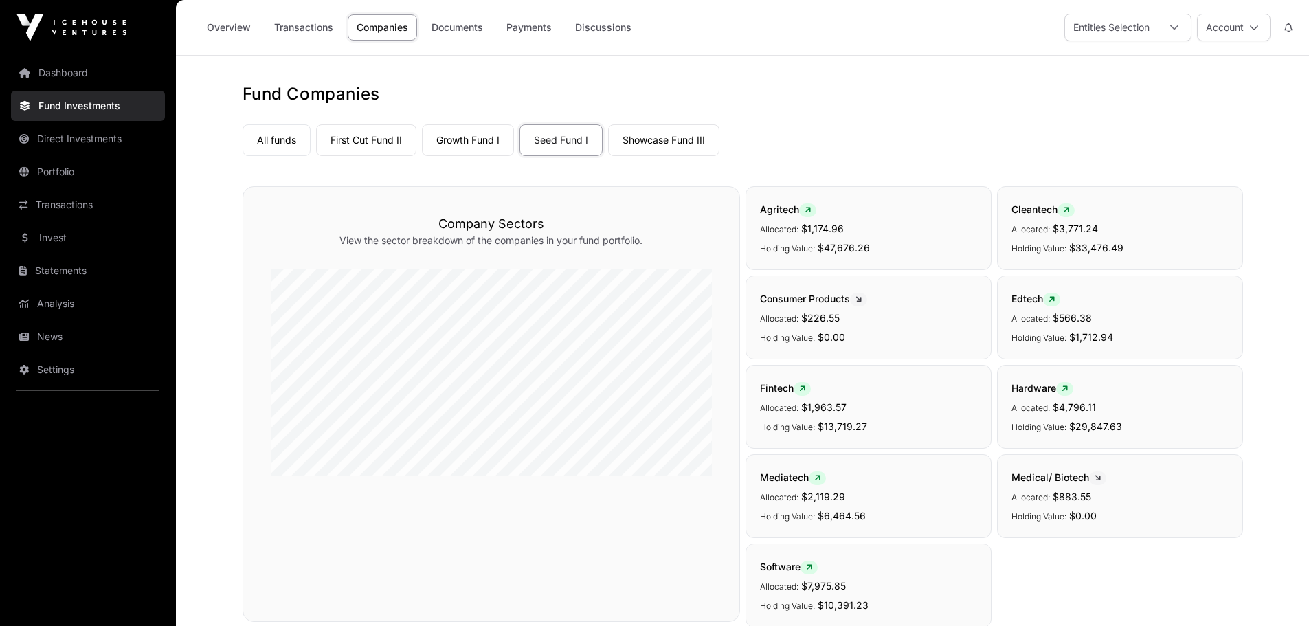
click at [465, 139] on link "Growth Fund I" at bounding box center [468, 140] width 92 height 32
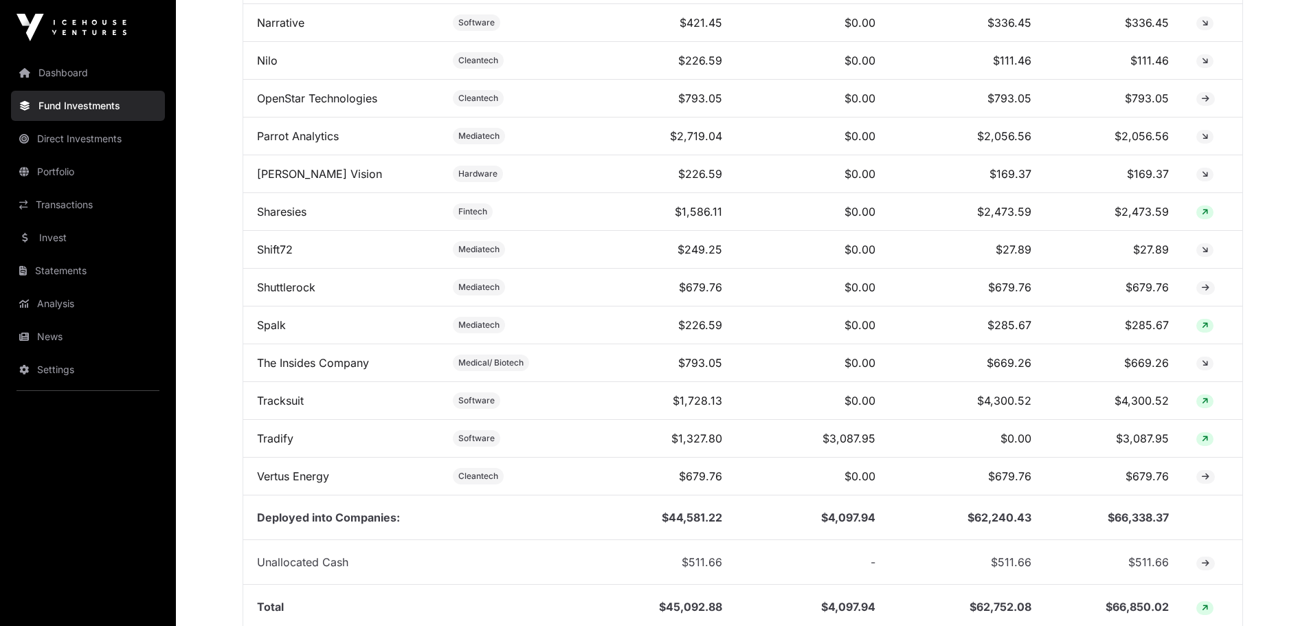
scroll to position [1443, 0]
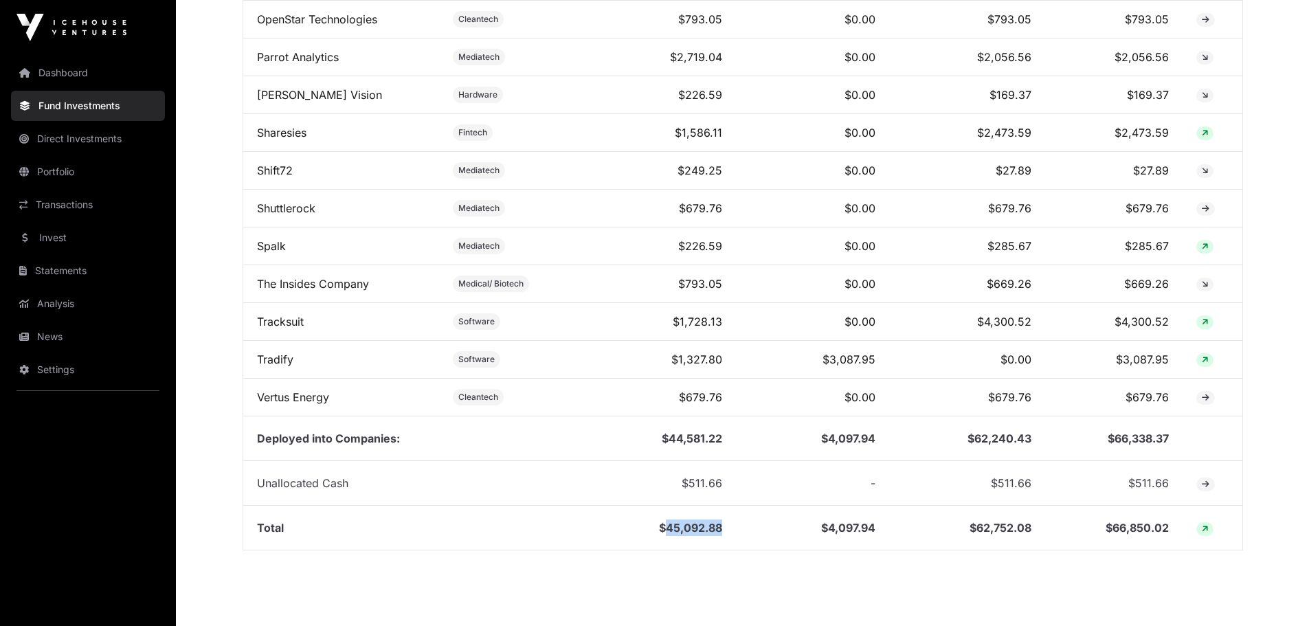
drag, startPoint x: 664, startPoint y: 538, endPoint x: 723, endPoint y: 531, distance: 58.8
click at [723, 531] on td "$45,092.88" at bounding box center [654, 528] width 164 height 45
copy td "45,092.88"
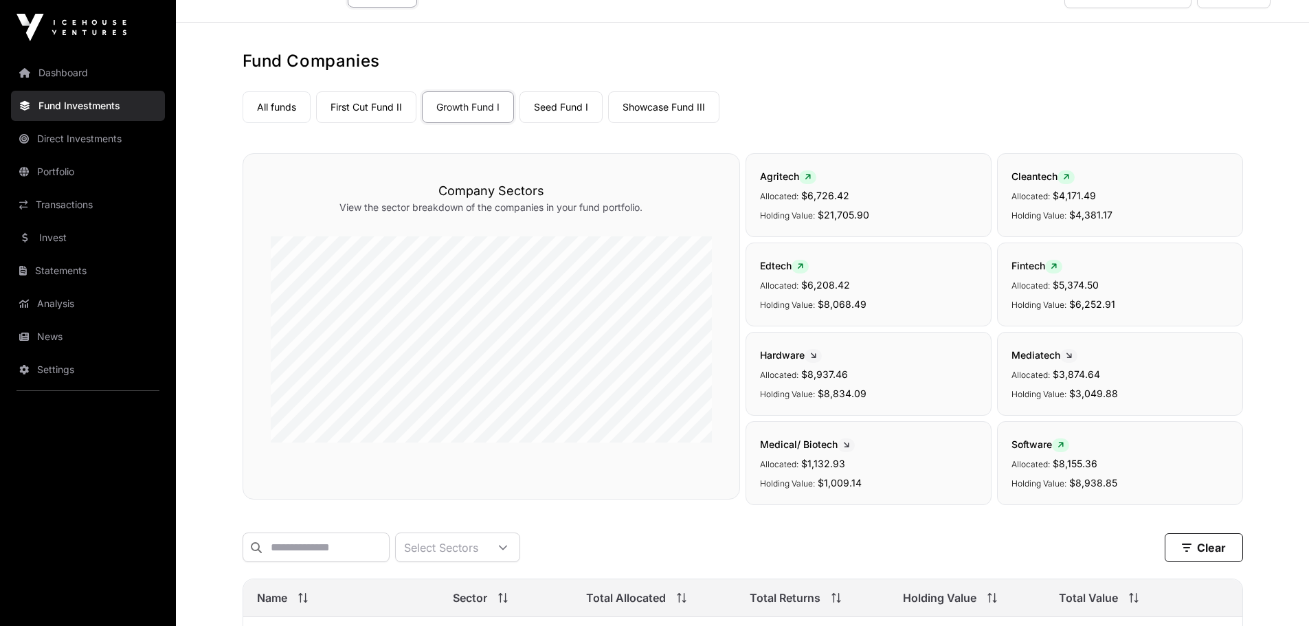
scroll to position [0, 0]
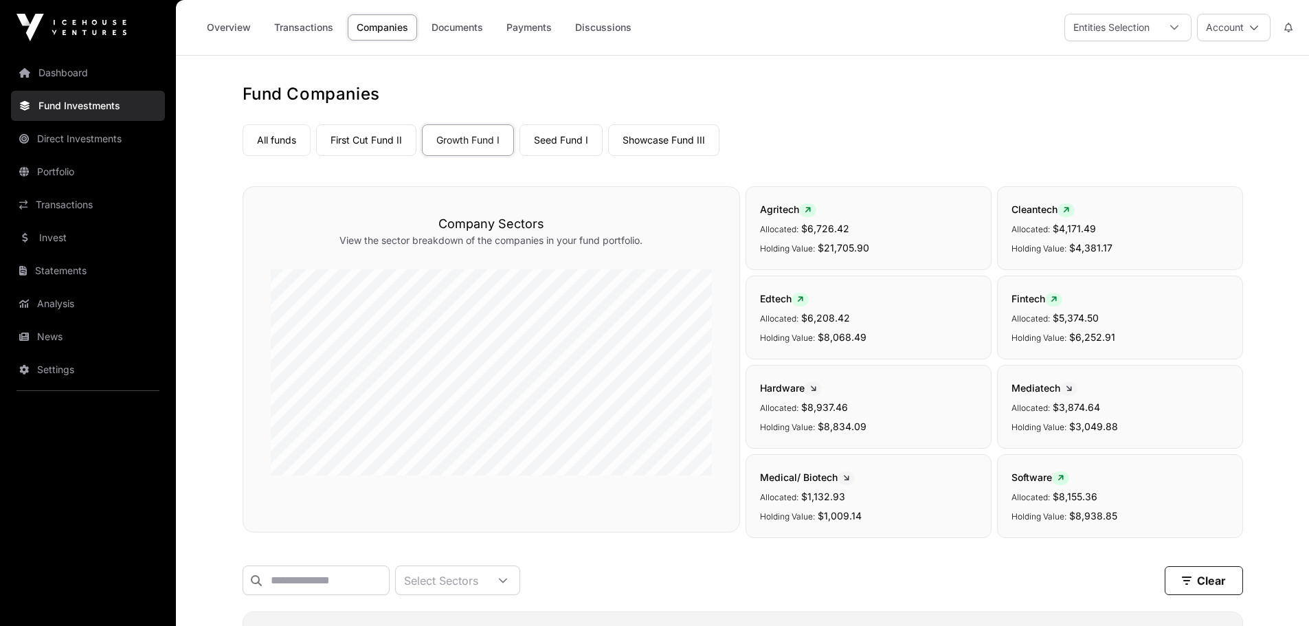
click at [357, 141] on link "First Cut Fund II" at bounding box center [366, 140] width 100 height 32
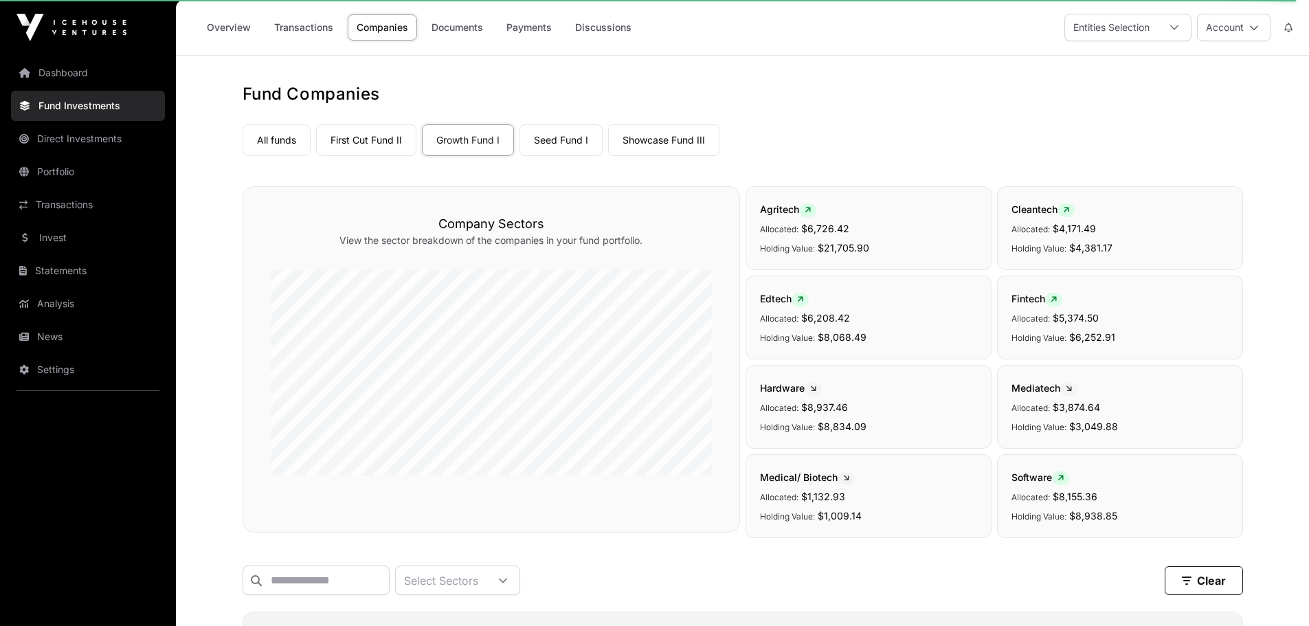
click at [382, 27] on link "Companies" at bounding box center [382, 27] width 69 height 26
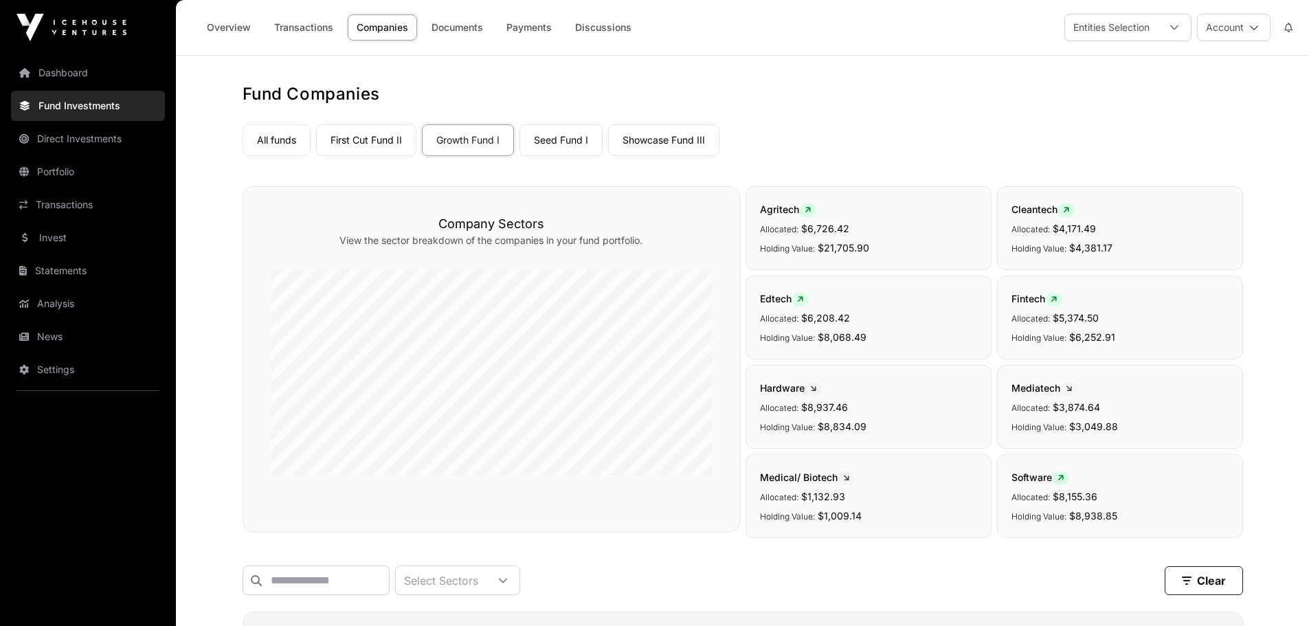
click at [365, 144] on link "First Cut Fund II" at bounding box center [366, 140] width 100 height 32
click at [569, 140] on link "Seed Fund I" at bounding box center [560, 140] width 83 height 32
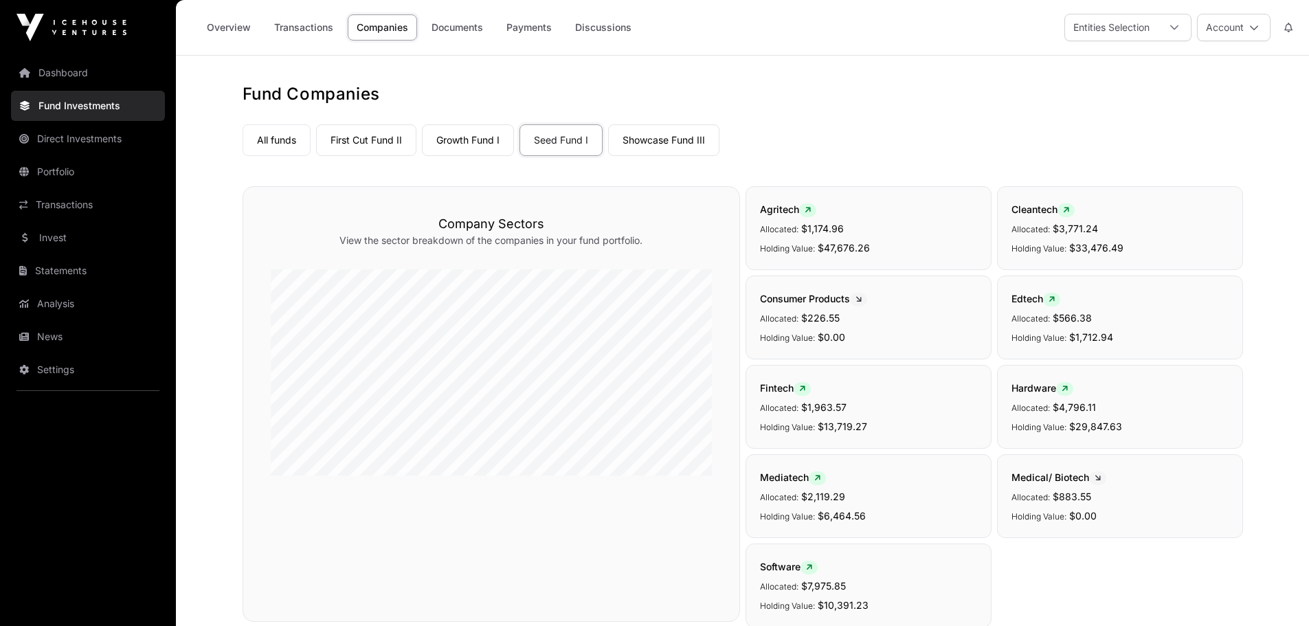
click at [374, 27] on link "Companies" at bounding box center [382, 27] width 69 height 26
click at [660, 143] on link "Showcase Fund III" at bounding box center [663, 140] width 111 height 32
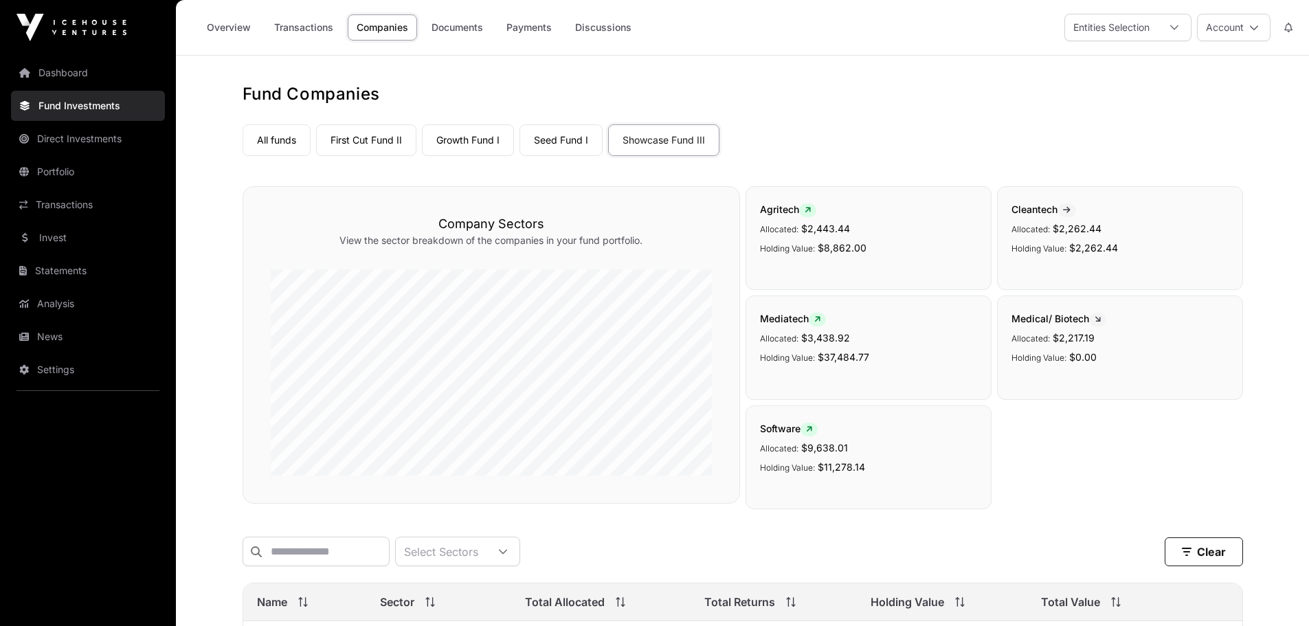
click at [381, 28] on link "Companies" at bounding box center [382, 27] width 69 height 26
click at [466, 142] on link "Growth Fund I" at bounding box center [468, 140] width 92 height 32
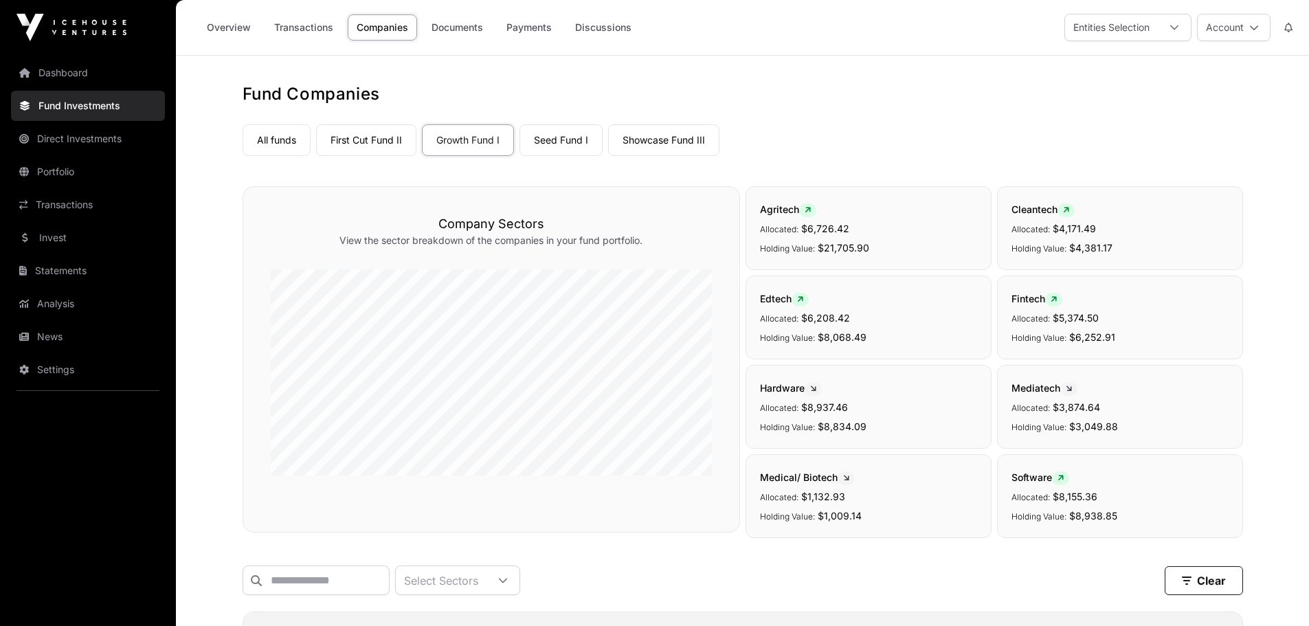
click at [384, 25] on link "Companies" at bounding box center [382, 27] width 69 height 26
click at [554, 137] on link "Seed Fund I" at bounding box center [560, 140] width 83 height 32
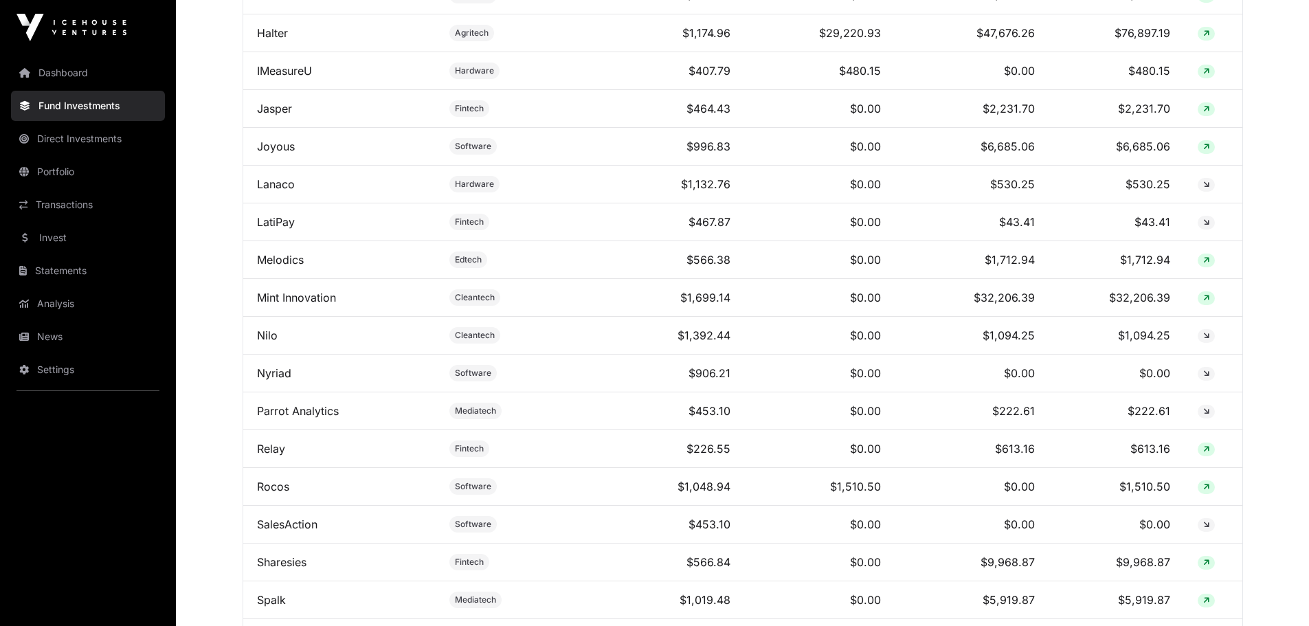
scroll to position [1107, 0]
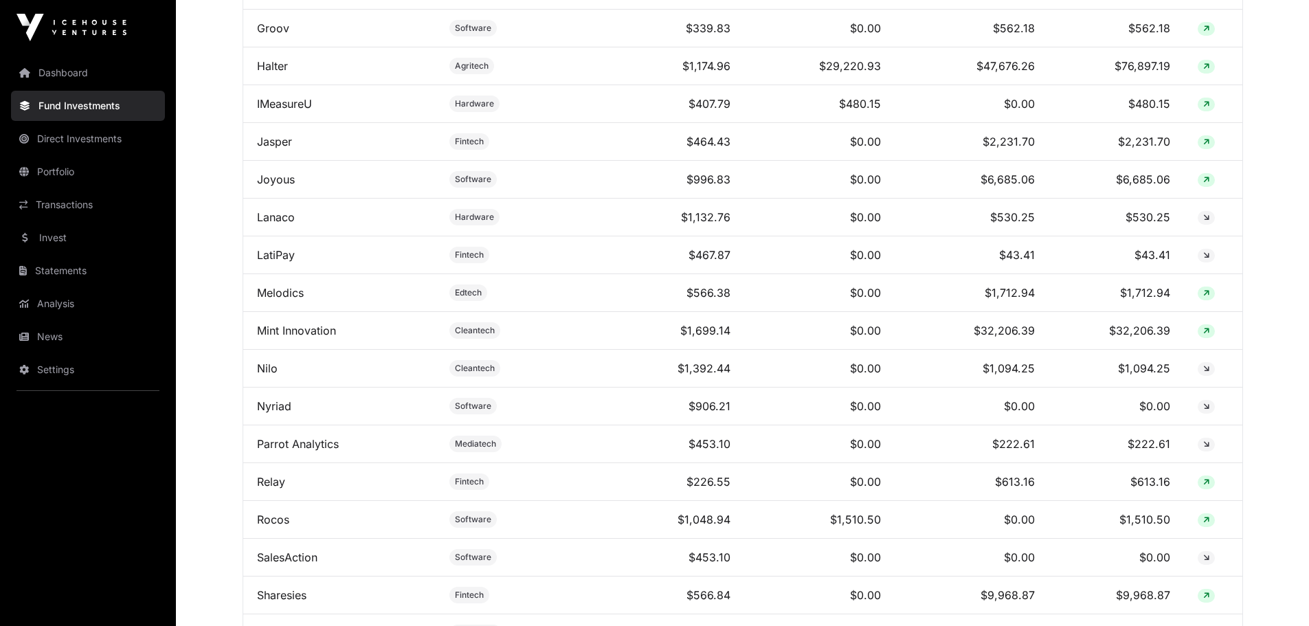
click at [63, 135] on link "Direct Investments" at bounding box center [88, 139] width 154 height 30
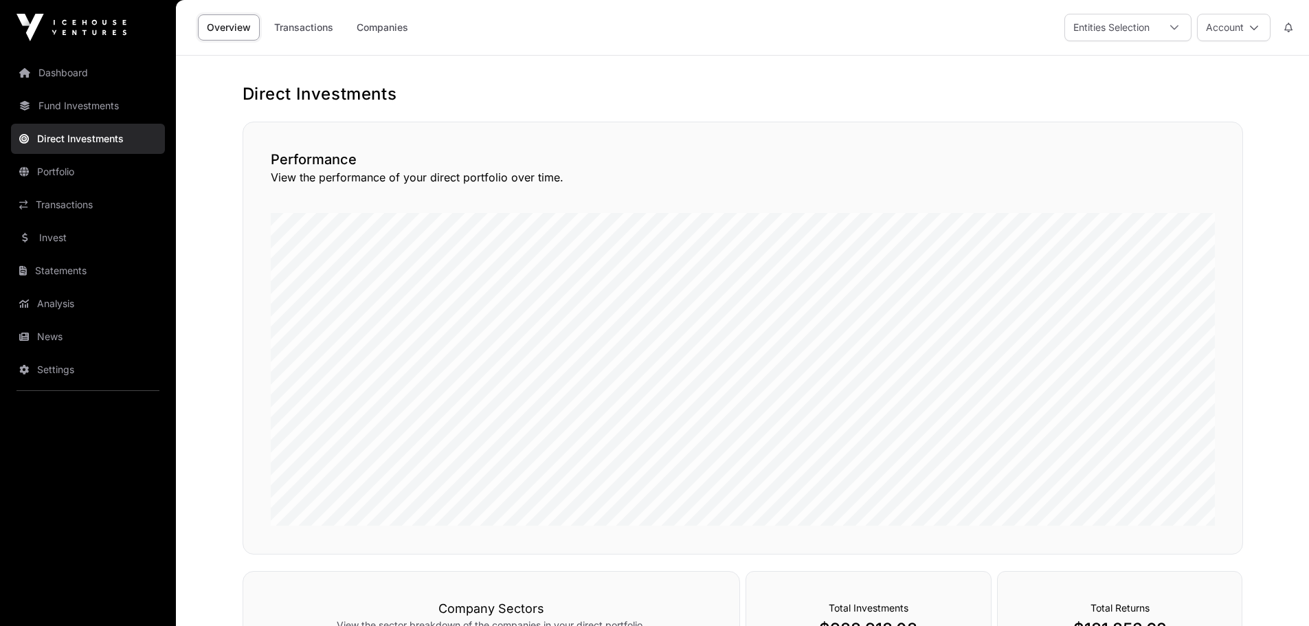
click at [376, 21] on link "Companies" at bounding box center [382, 27] width 69 height 26
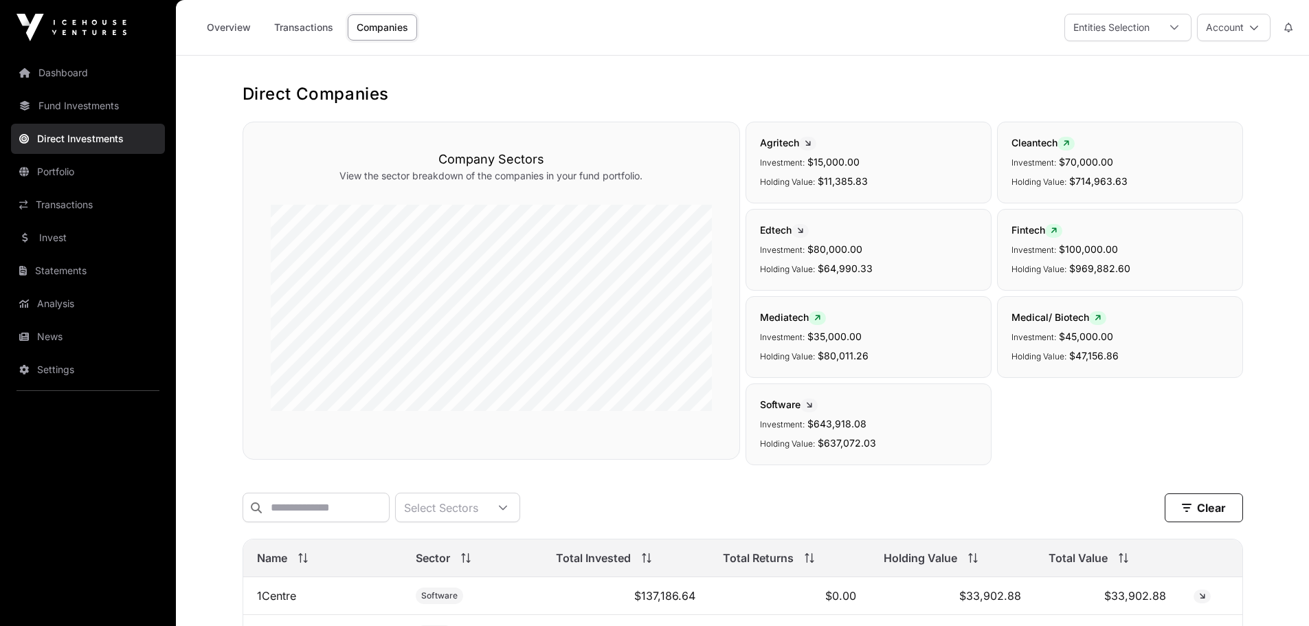
click at [229, 27] on link "Overview" at bounding box center [229, 27] width 62 height 26
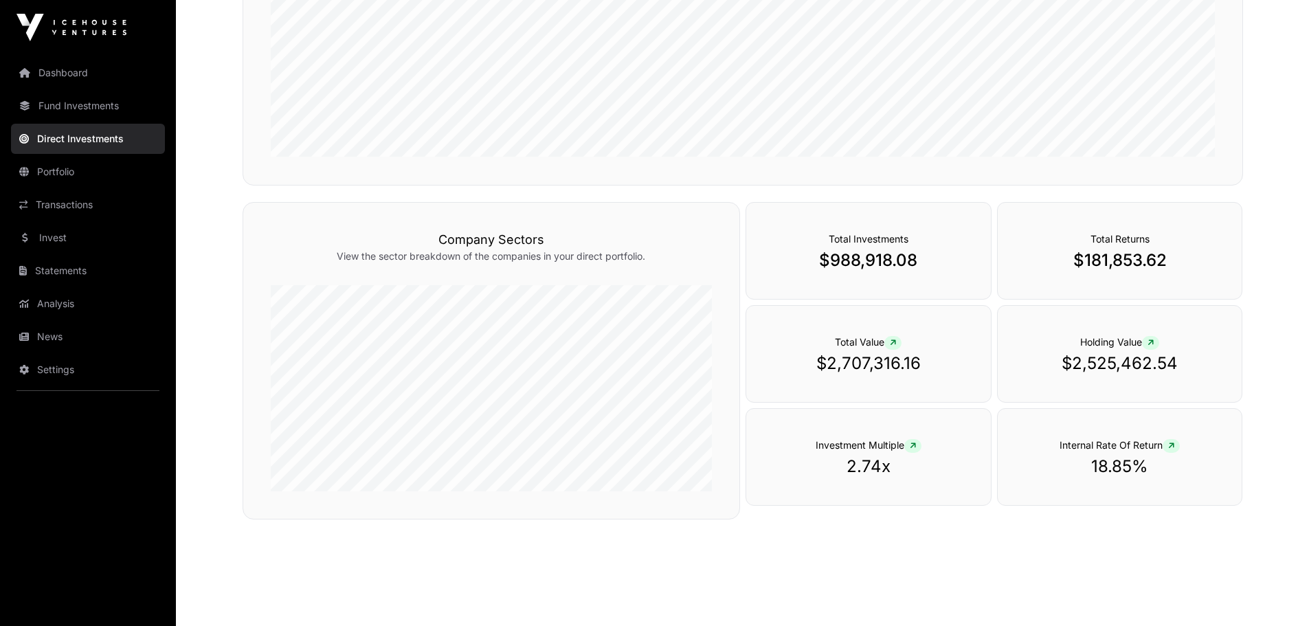
scroll to position [383, 0]
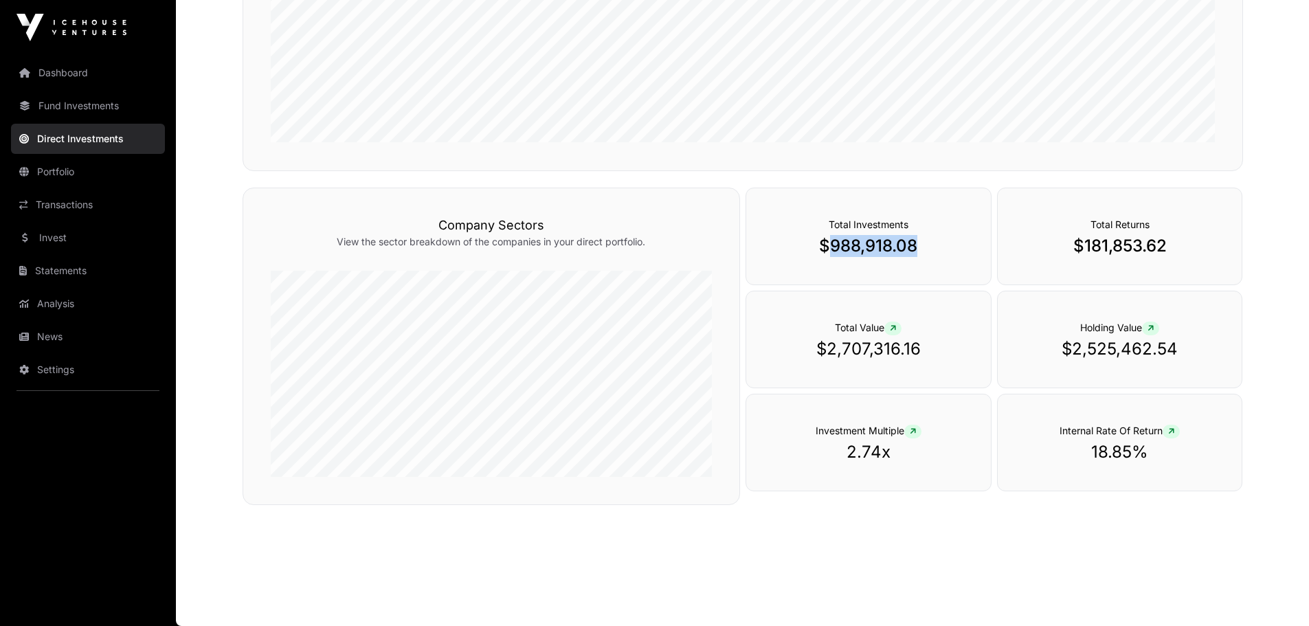
drag, startPoint x: 831, startPoint y: 247, endPoint x: 914, endPoint y: 247, distance: 82.4
click at [914, 247] on p "$988,918.08" at bounding box center [868, 246] width 190 height 22
copy p "988,918.08"
